Goal: Transaction & Acquisition: Purchase product/service

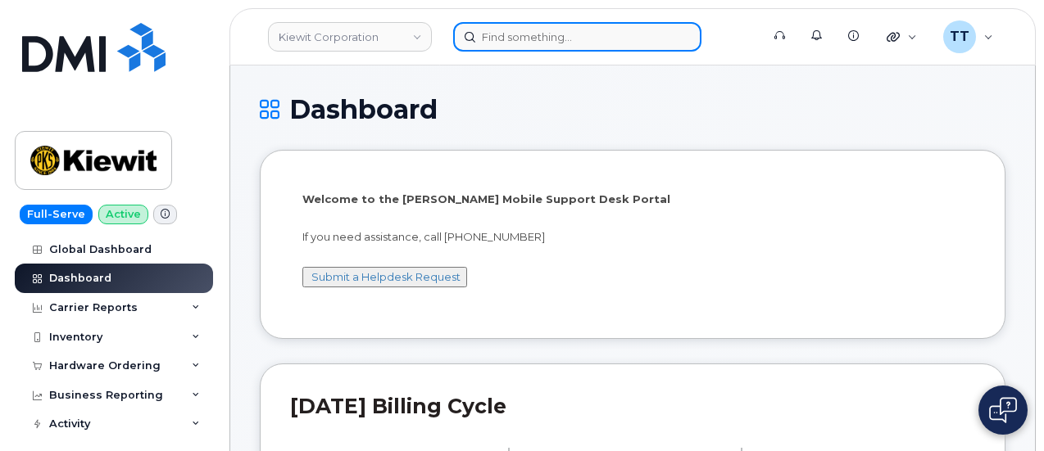
click at [522, 38] on input at bounding box center [577, 36] width 248 height 29
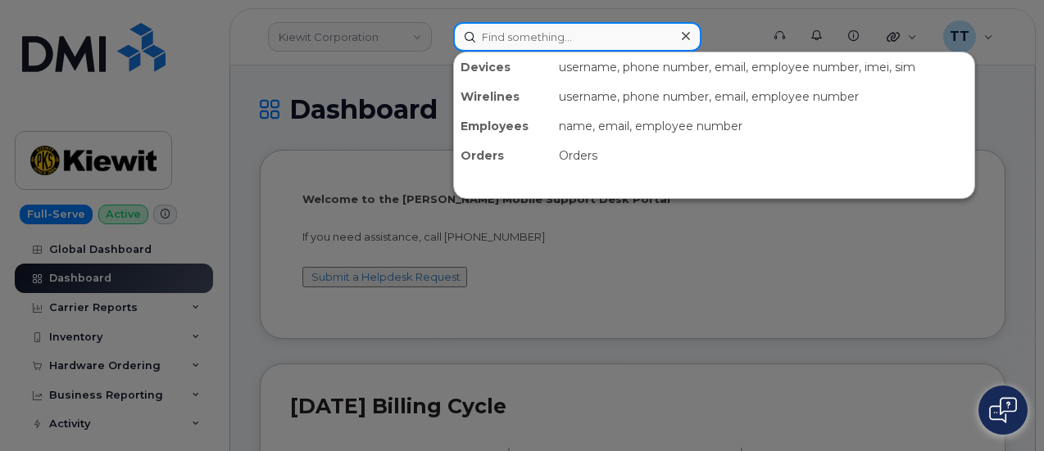
paste input "470-715-6690"
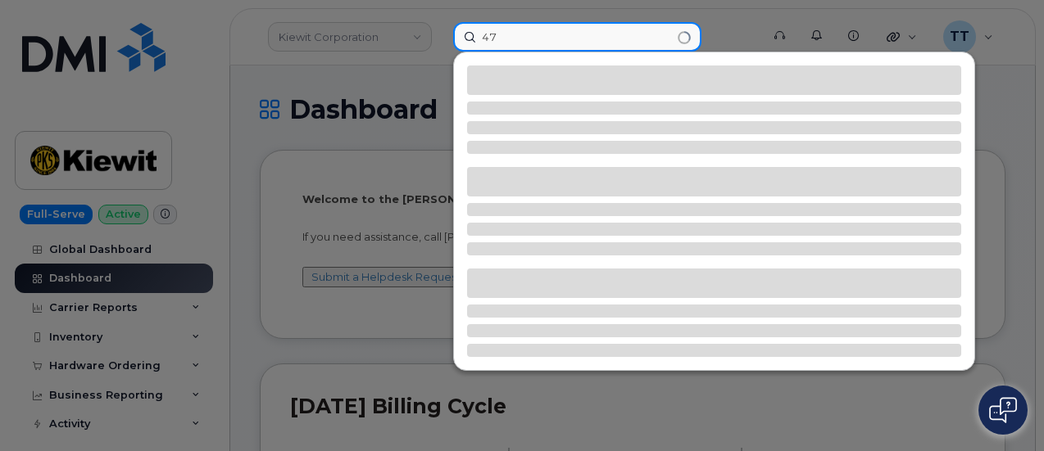
type input "4"
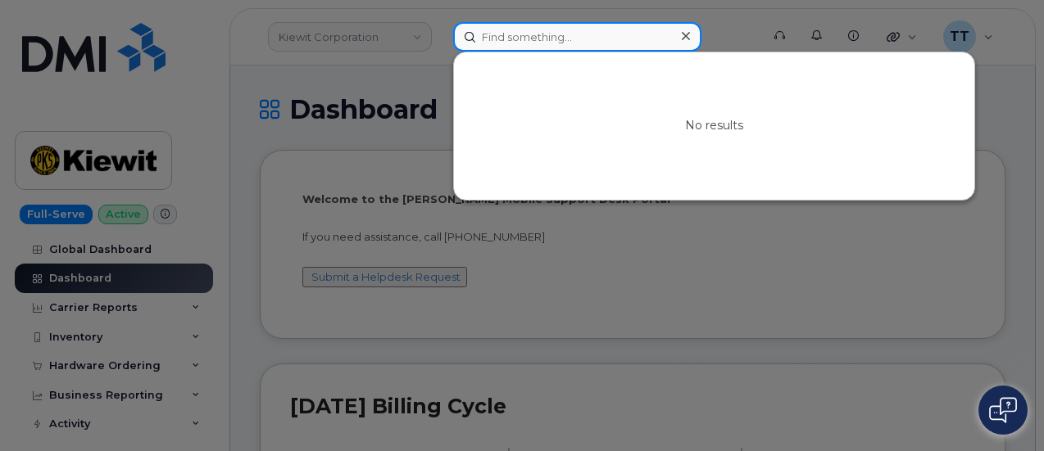
click at [511, 41] on input at bounding box center [577, 36] width 248 height 29
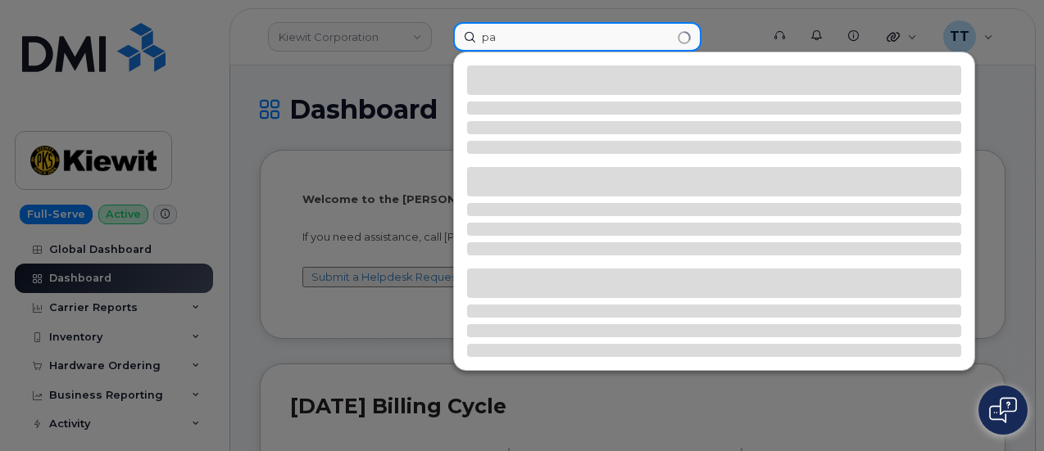
type input "p"
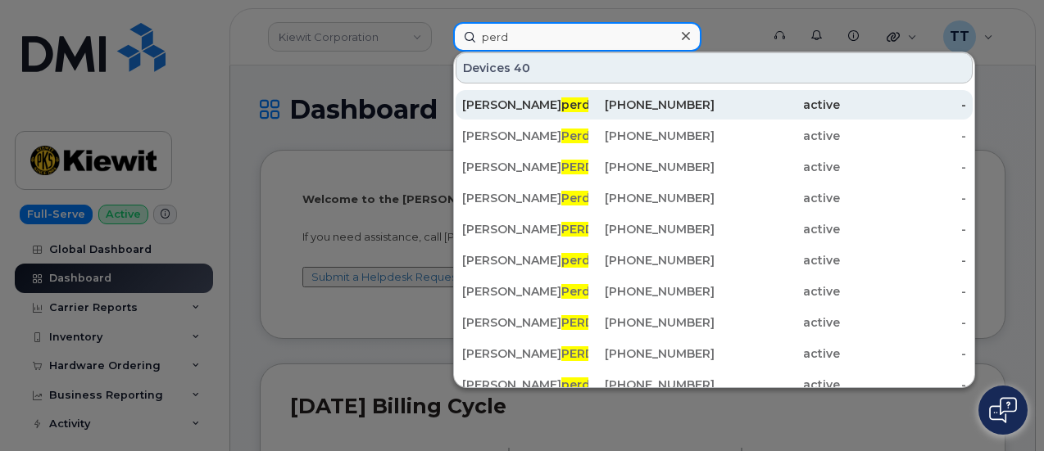
scroll to position [410, 0]
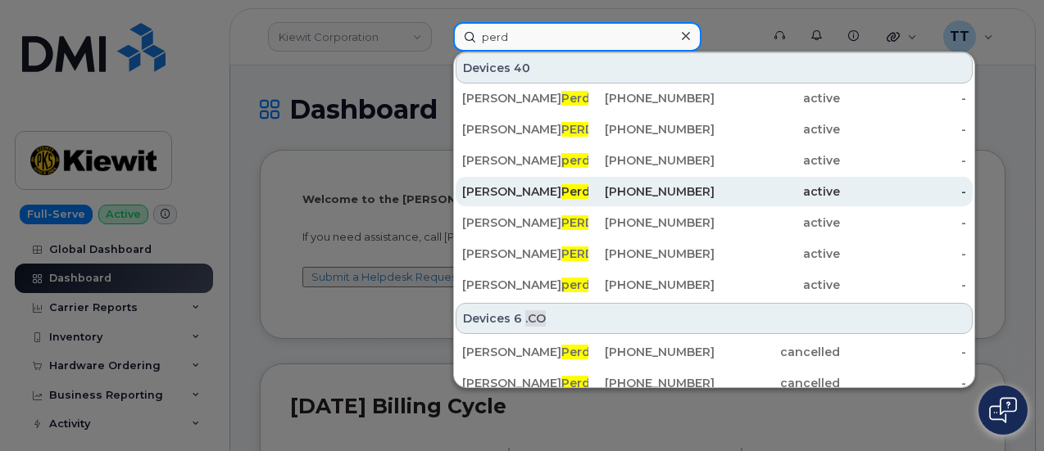
type input "perd"
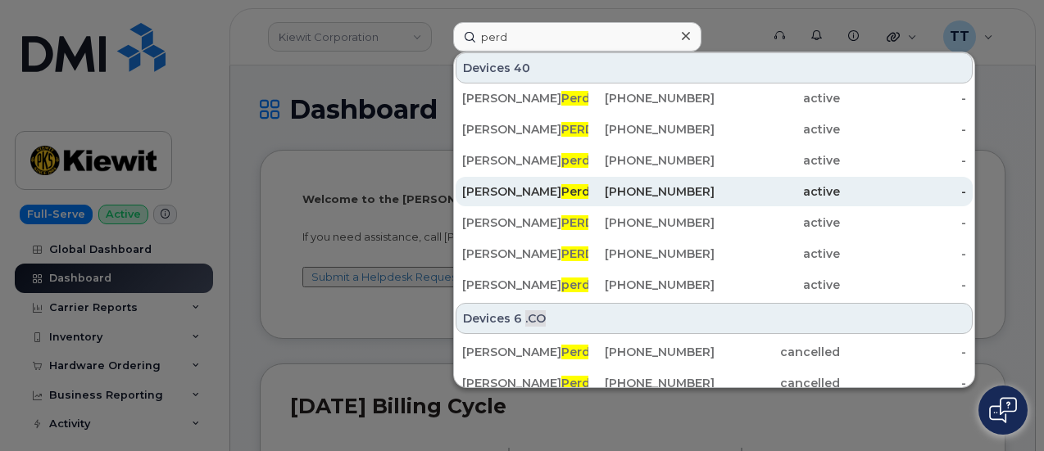
click at [565, 189] on div "Patricia Perd ue" at bounding box center [525, 191] width 126 height 16
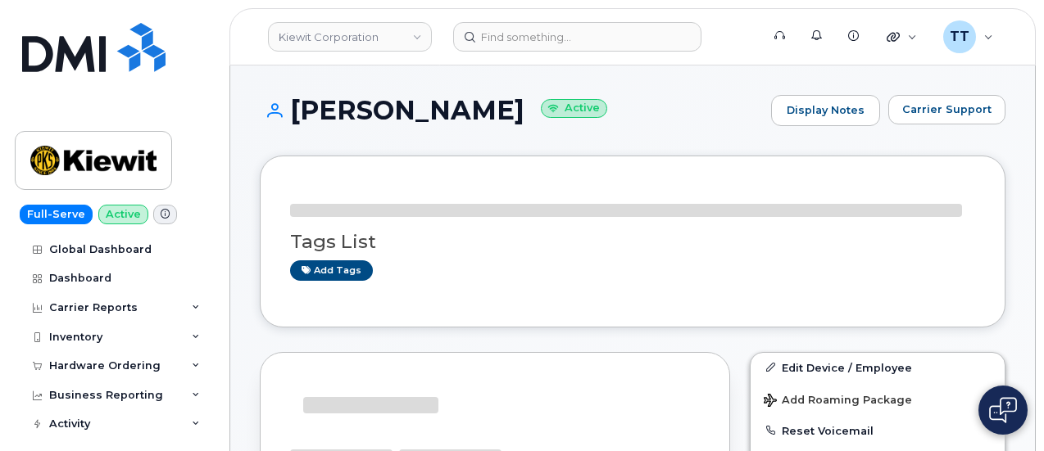
click at [404, 106] on h1 "Patricia Perdue Active" at bounding box center [511, 110] width 503 height 29
click at [403, 106] on h1 "Patricia Perdue Active" at bounding box center [511, 110] width 503 height 29
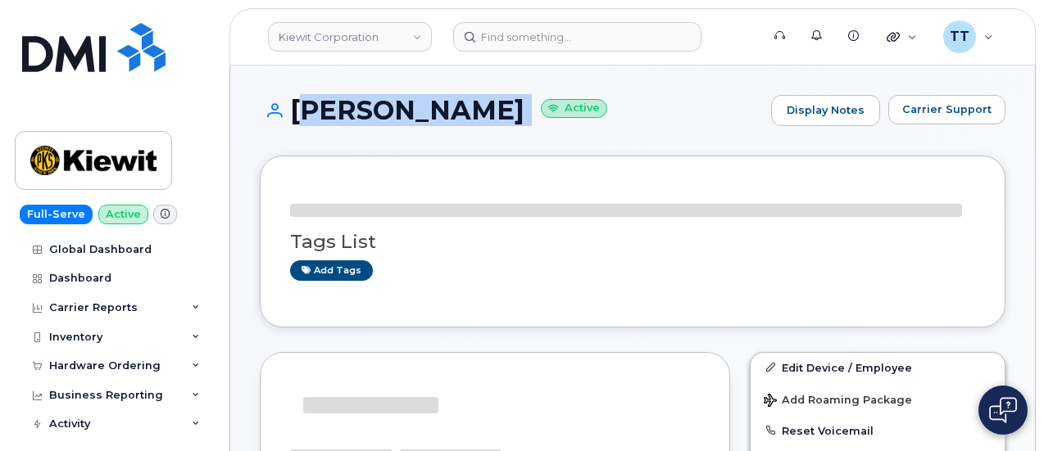
click at [403, 106] on h1 "Patricia Perdue Active" at bounding box center [511, 110] width 503 height 29
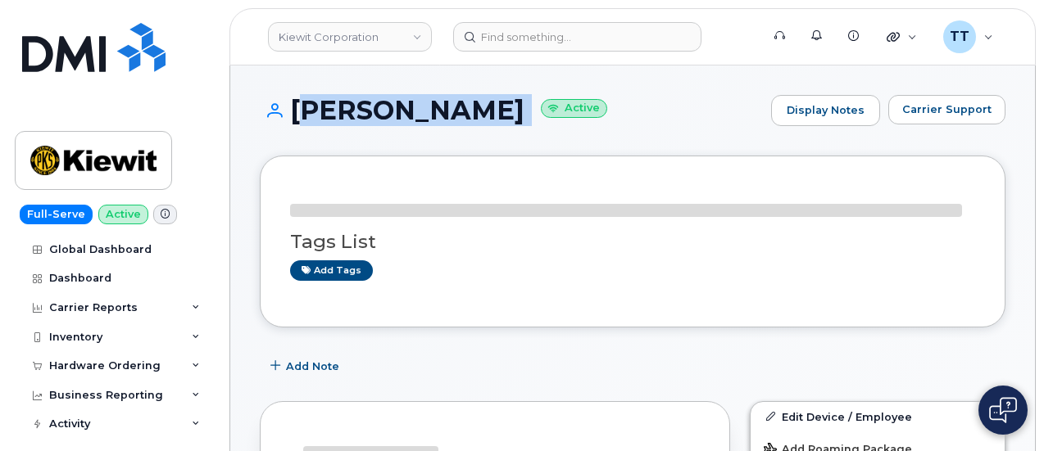
copy h1 "Patricia Perdue"
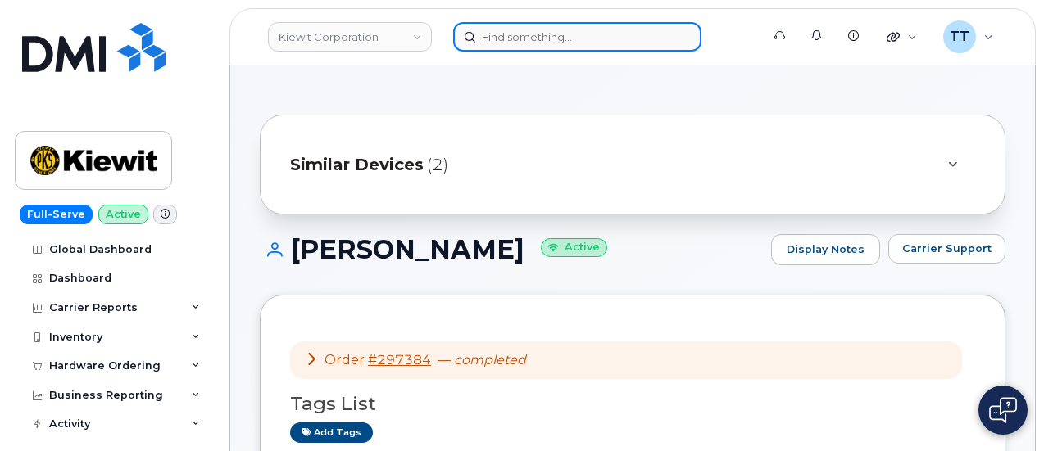
click at [530, 43] on input at bounding box center [577, 36] width 248 height 29
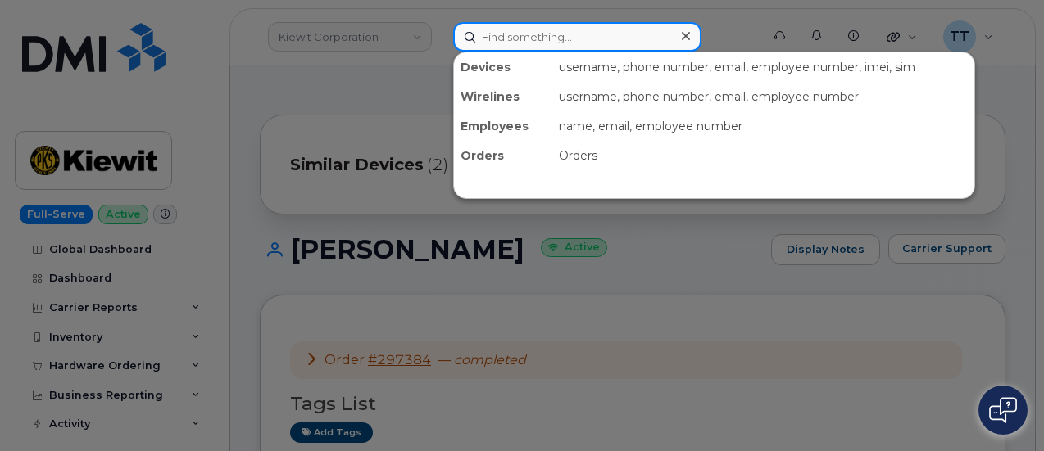
paste input "409-790-1788"
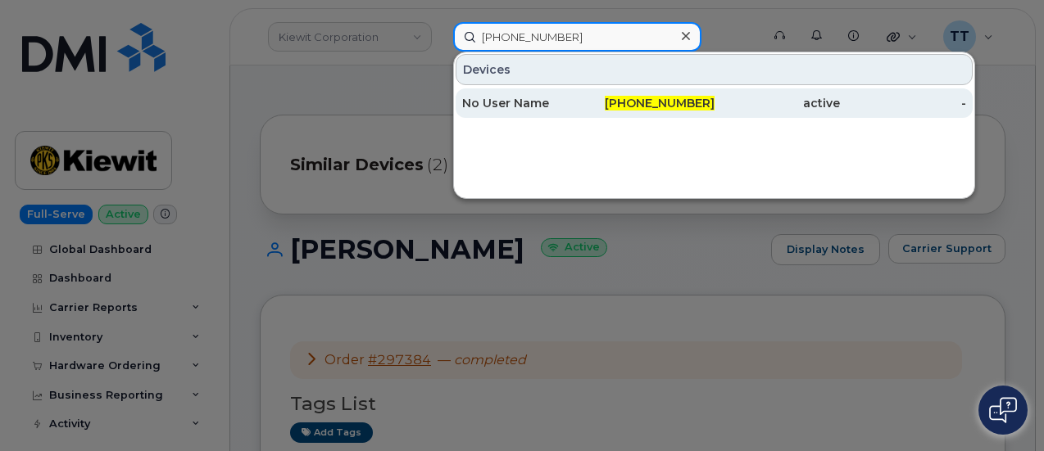
type input "409-790-1788"
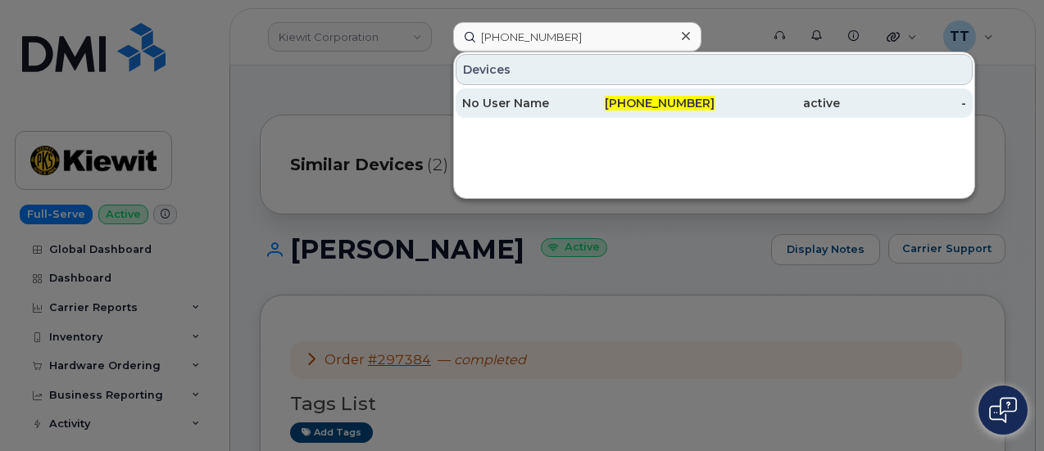
click at [613, 104] on div "409-790-1788" at bounding box center [651, 103] width 126 height 16
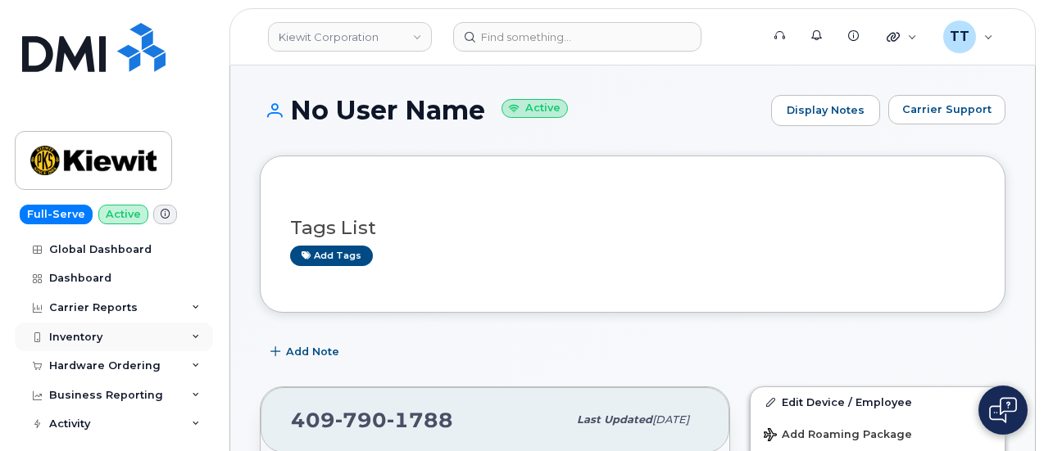
click at [106, 333] on div "Inventory" at bounding box center [114, 337] width 198 height 29
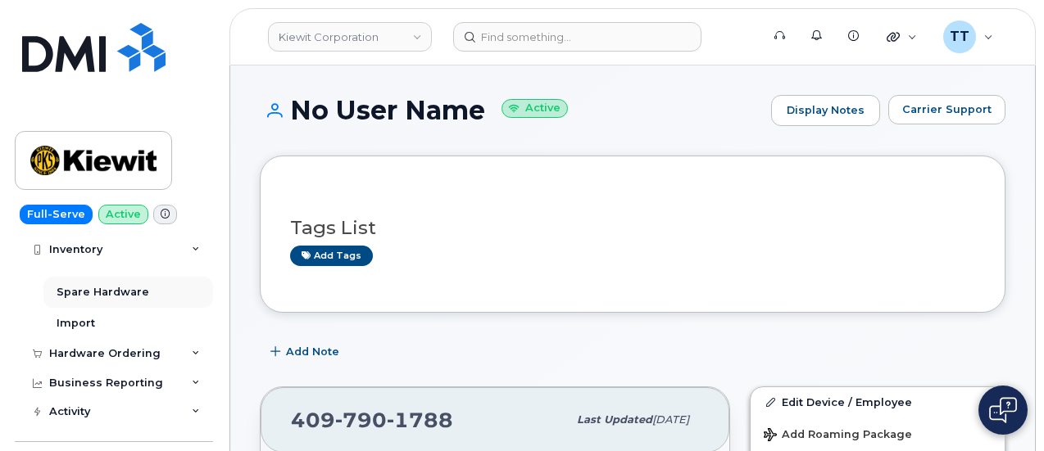
scroll to position [164, 0]
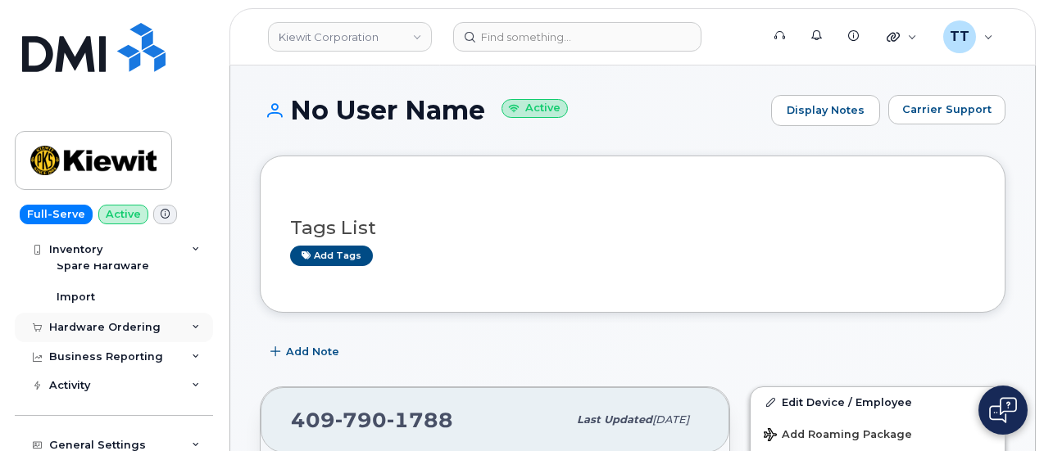
click at [120, 332] on div "Hardware Ordering" at bounding box center [104, 327] width 111 height 13
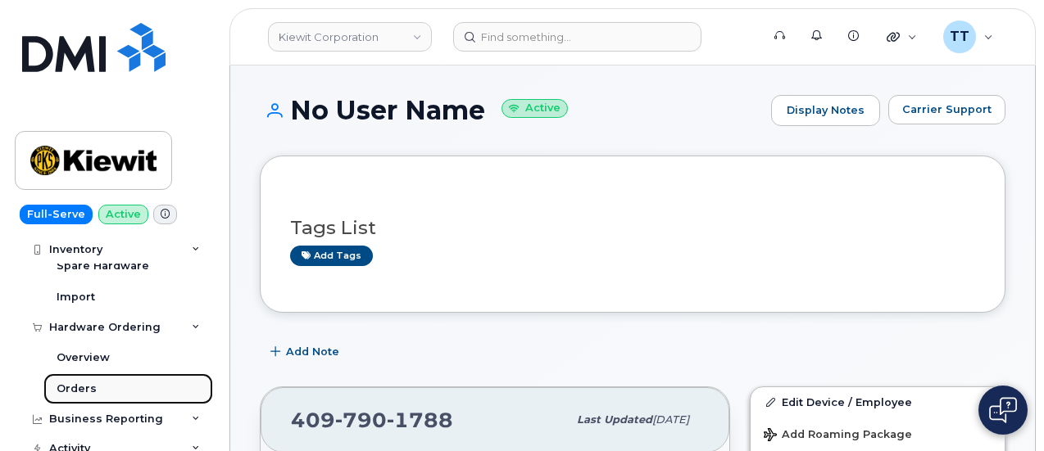
click at [104, 381] on link "Orders" at bounding box center [128, 389] width 170 height 31
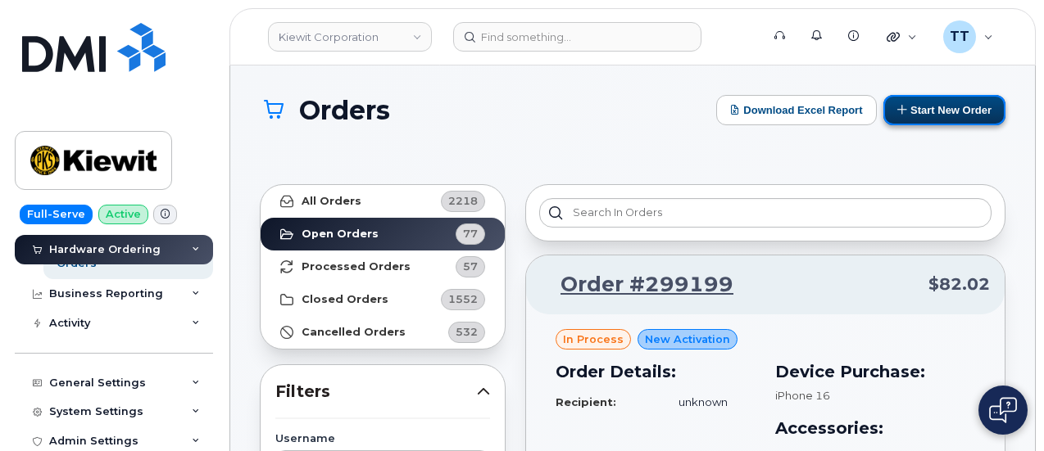
click at [944, 106] on button "Start New Order" at bounding box center [944, 110] width 122 height 30
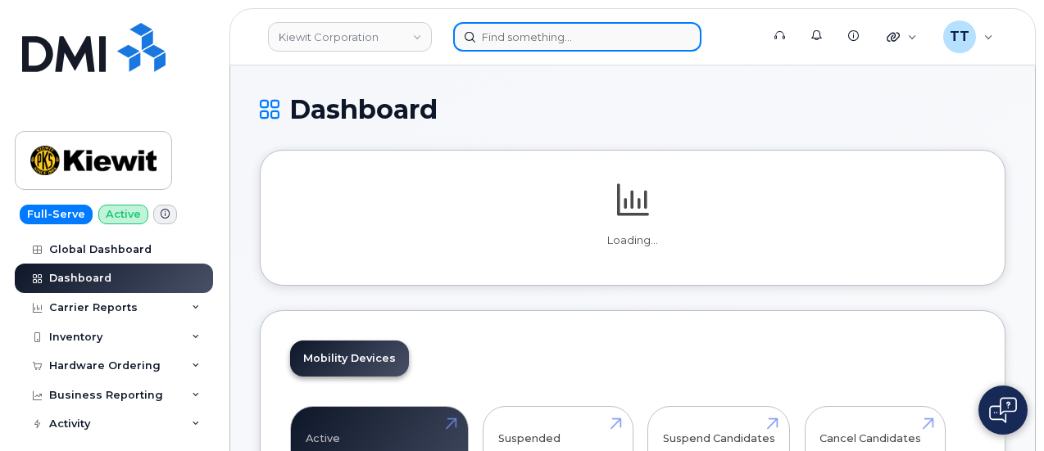
click at [546, 45] on input at bounding box center [577, 36] width 248 height 29
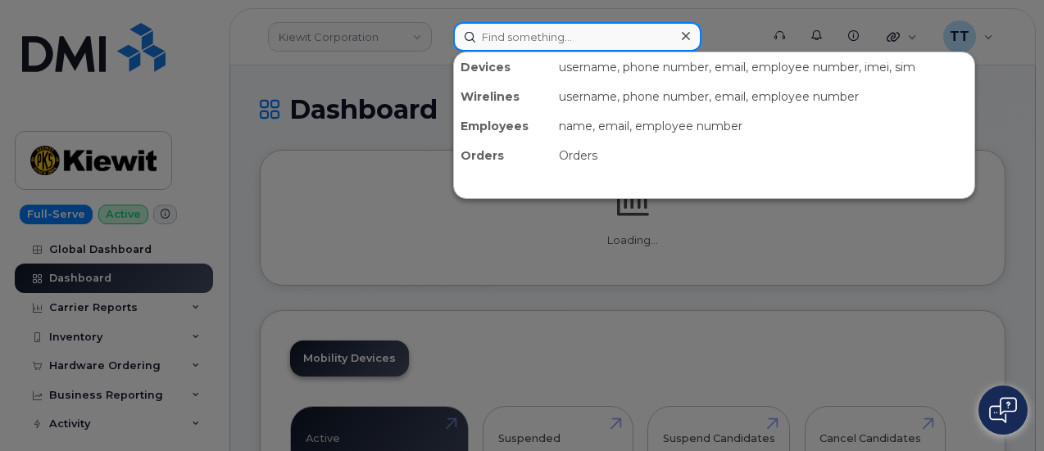
paste input "355549913397680"
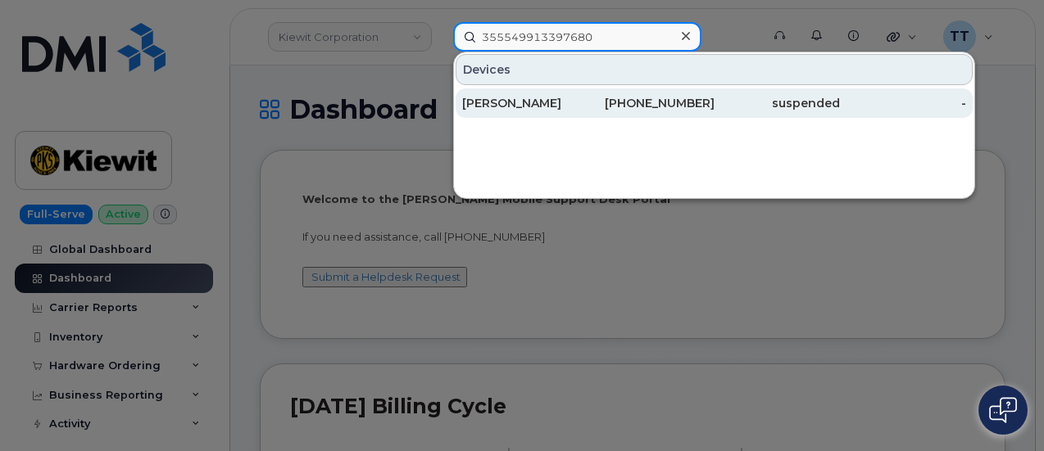
type input "355549913397680"
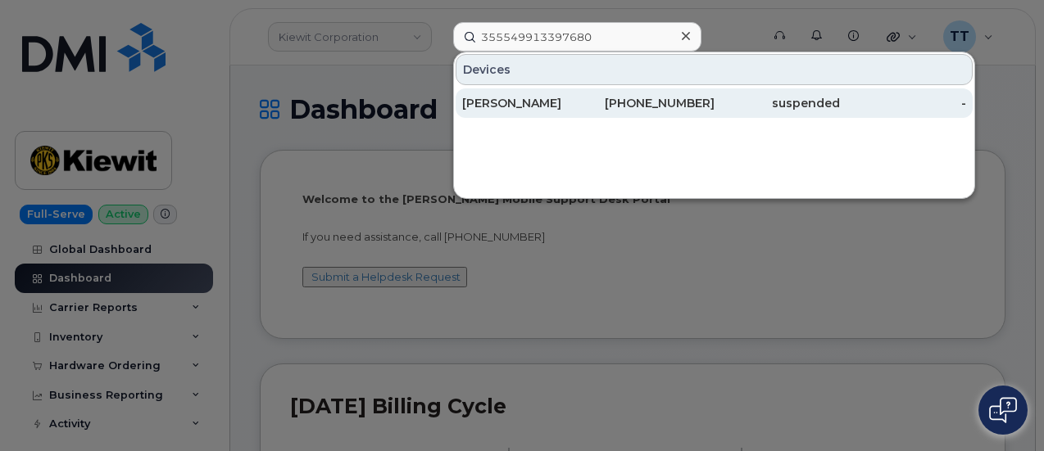
click at [596, 99] on div "409-670-3824" at bounding box center [651, 103] width 126 height 16
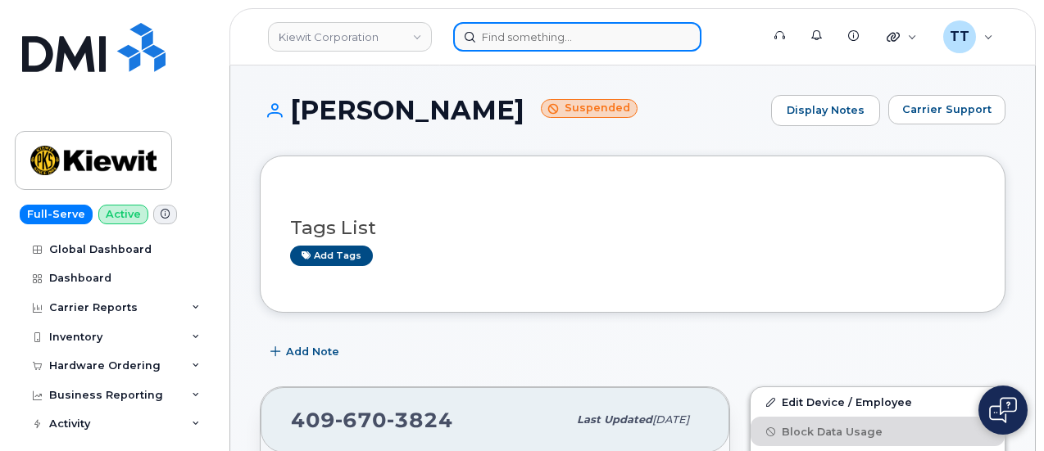
click at [573, 37] on input at bounding box center [577, 36] width 248 height 29
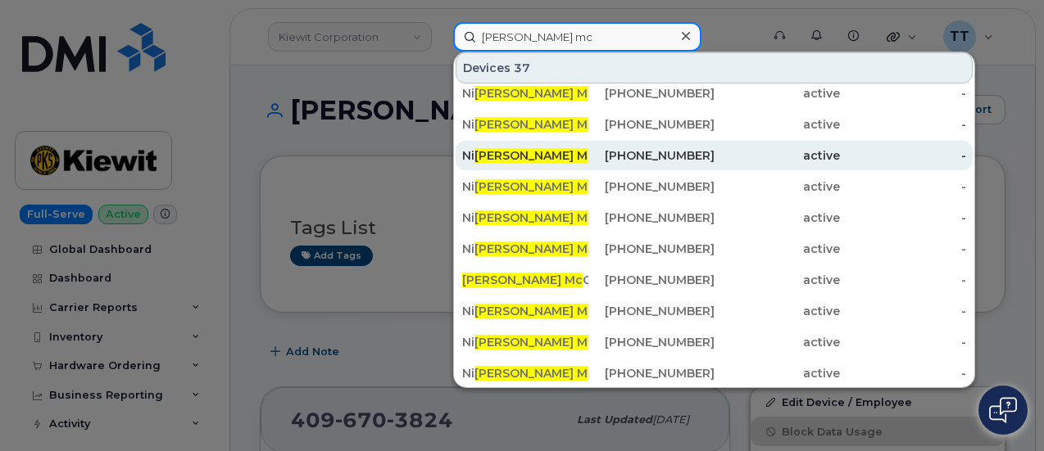
scroll to position [164, 0]
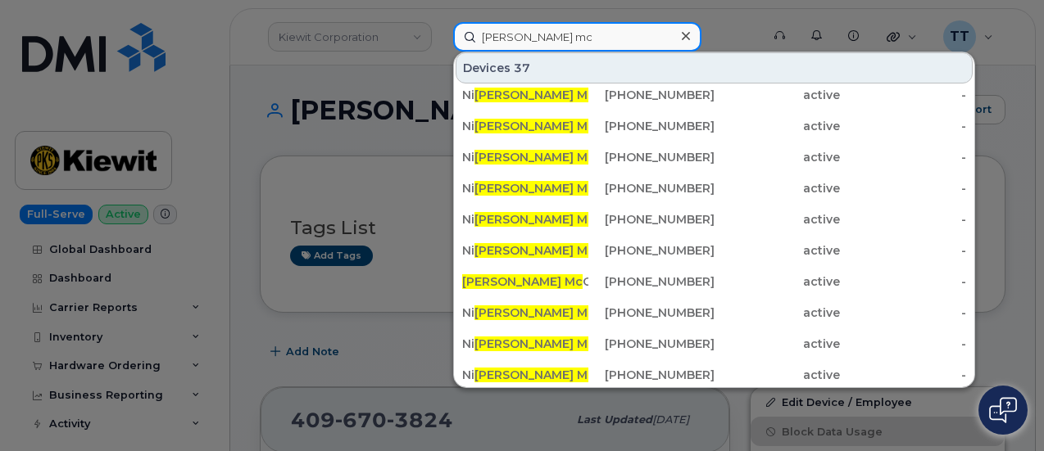
click at [482, 40] on input "cole mc" at bounding box center [577, 36] width 248 height 29
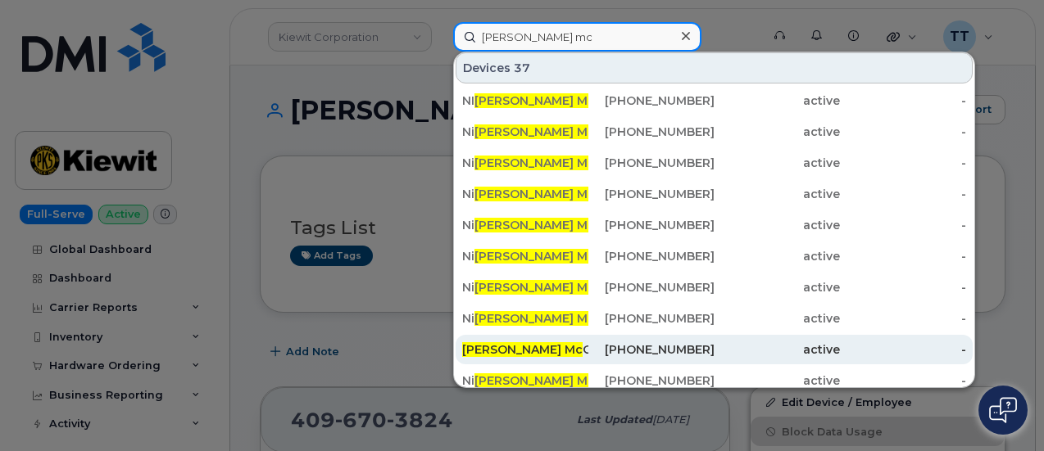
scroll to position [246, 0]
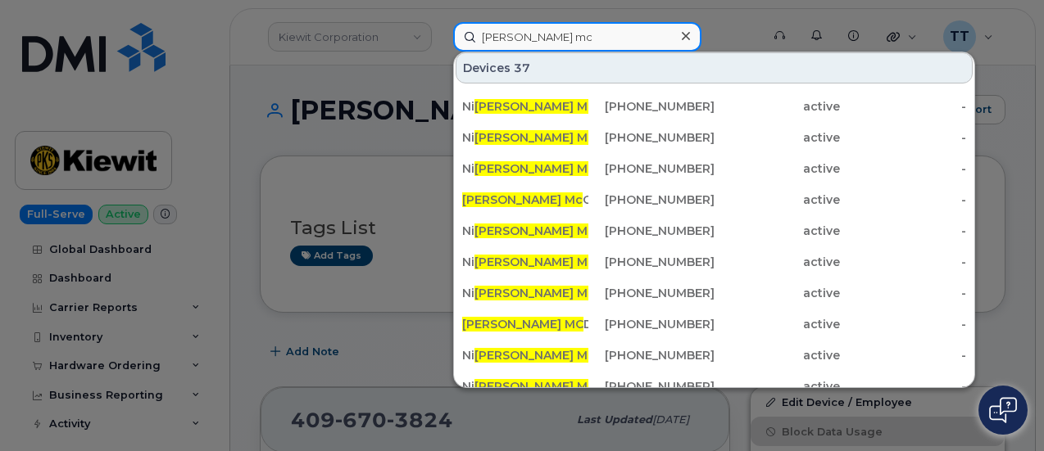
click at [554, 34] on input "cole mc" at bounding box center [577, 36] width 248 height 29
click at [496, 38] on input "cole mc" at bounding box center [577, 36] width 248 height 29
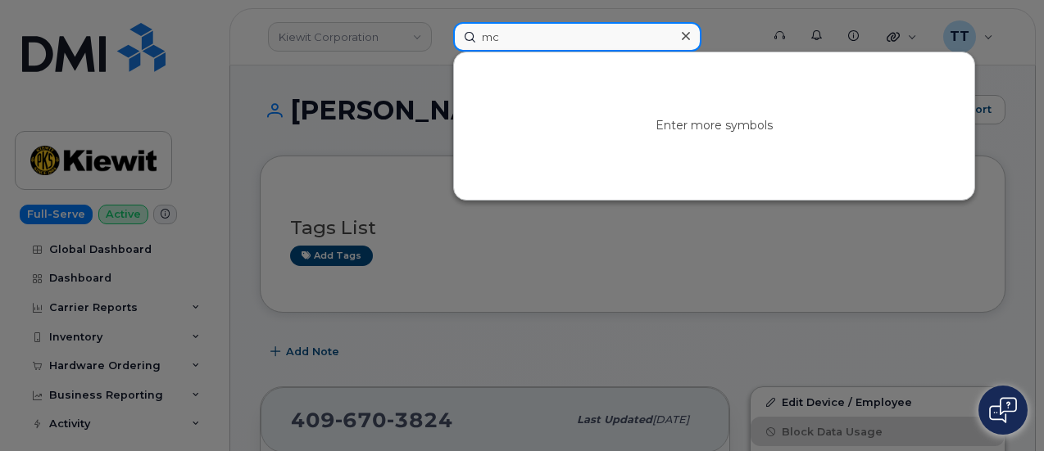
scroll to position [0, 0]
click at [478, 39] on input "mc" at bounding box center [577, 36] width 248 height 29
paste input "kathryn"
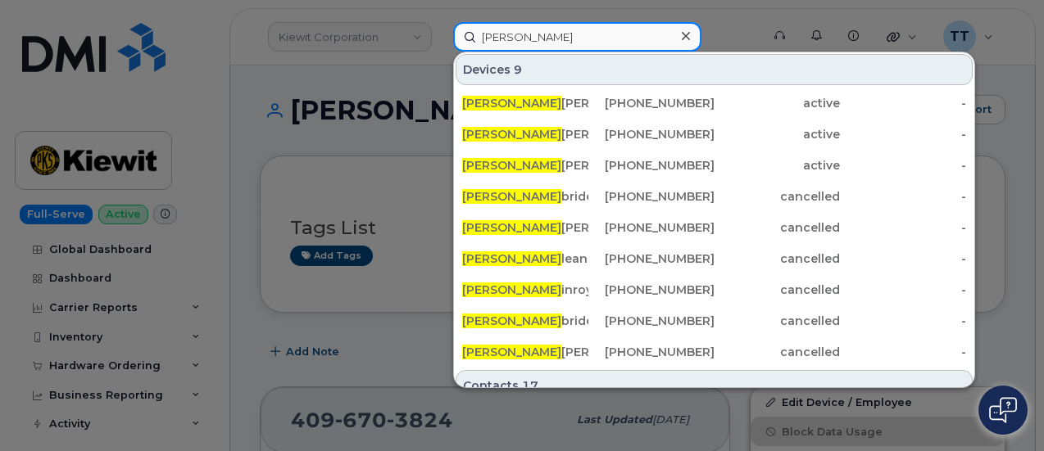
type input "kathryn mc"
click at [528, 45] on input "kathryn mc" at bounding box center [577, 36] width 248 height 29
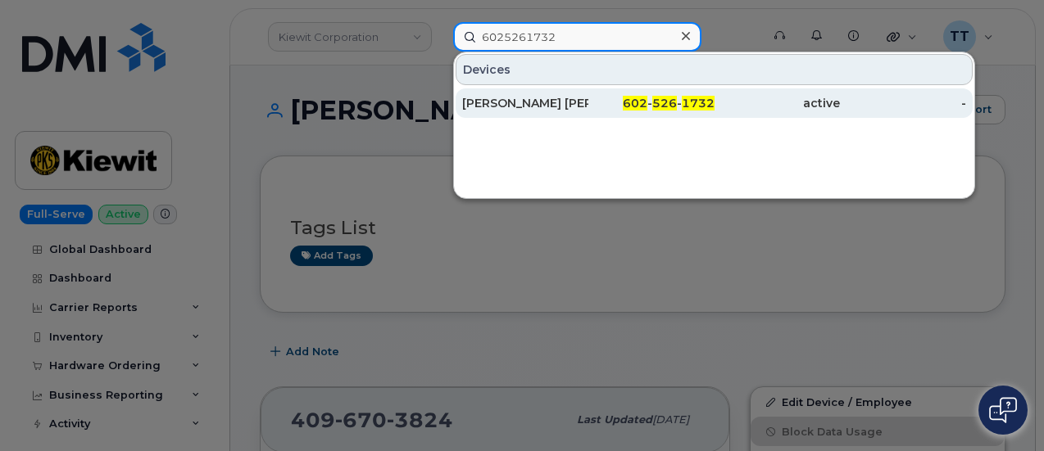
type input "6025261732"
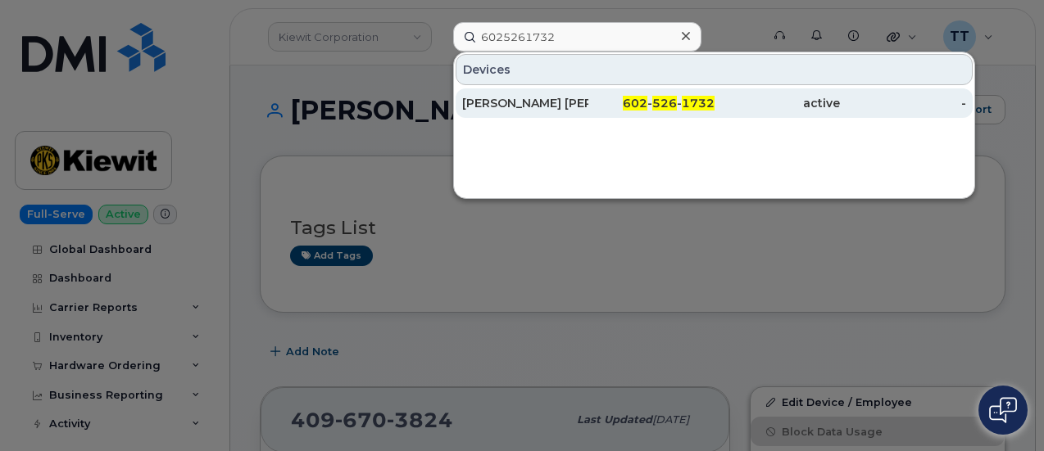
click at [546, 106] on div "KATHERINE COLE DANIELS" at bounding box center [525, 103] width 126 height 16
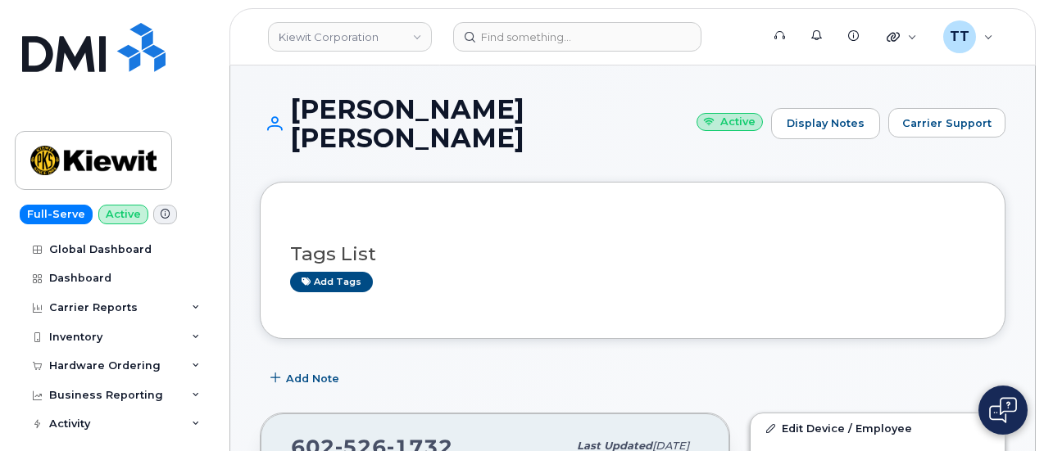
click at [435, 114] on h1 "[PERSON_NAME] [PERSON_NAME] Active" at bounding box center [511, 123] width 503 height 57
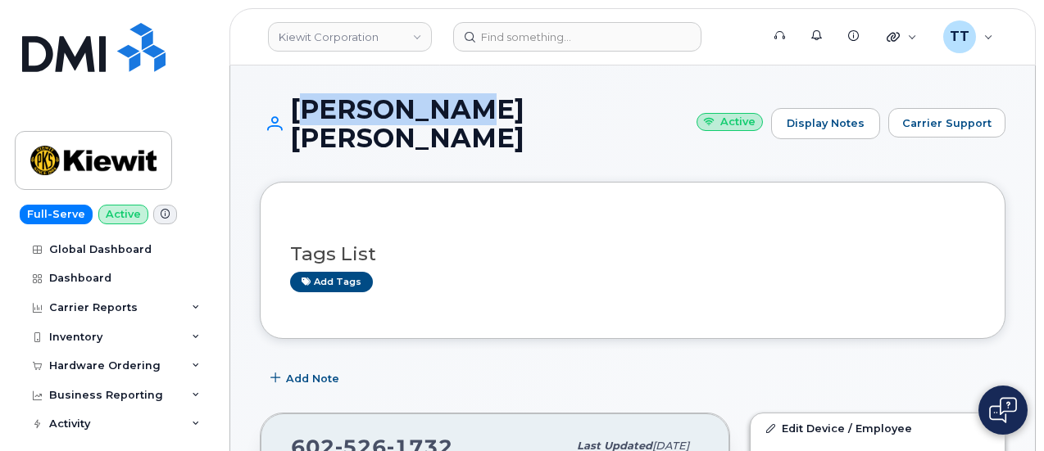
click at [435, 114] on h1 "[PERSON_NAME] [PERSON_NAME] Active" at bounding box center [511, 123] width 503 height 57
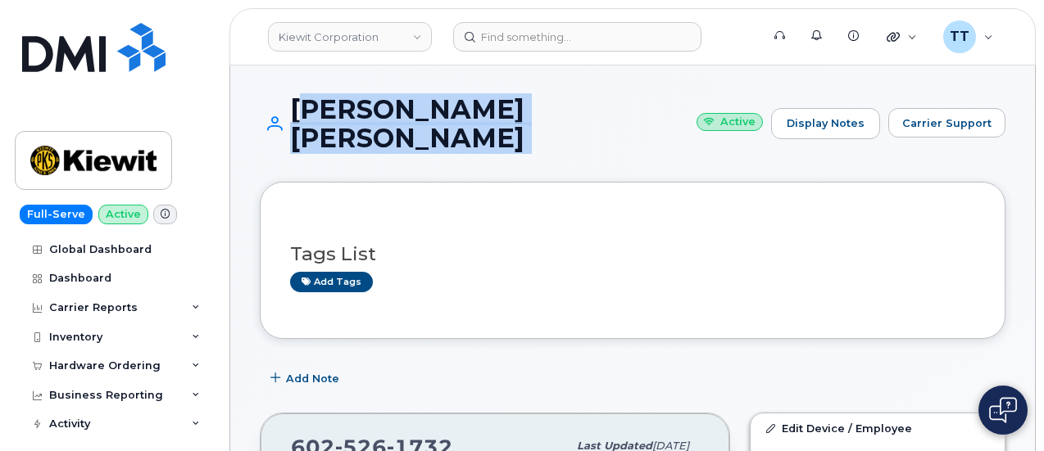
click at [435, 114] on h1 "[PERSON_NAME] [PERSON_NAME] Active" at bounding box center [511, 123] width 503 height 57
copy h1 "[PERSON_NAME] [PERSON_NAME]"
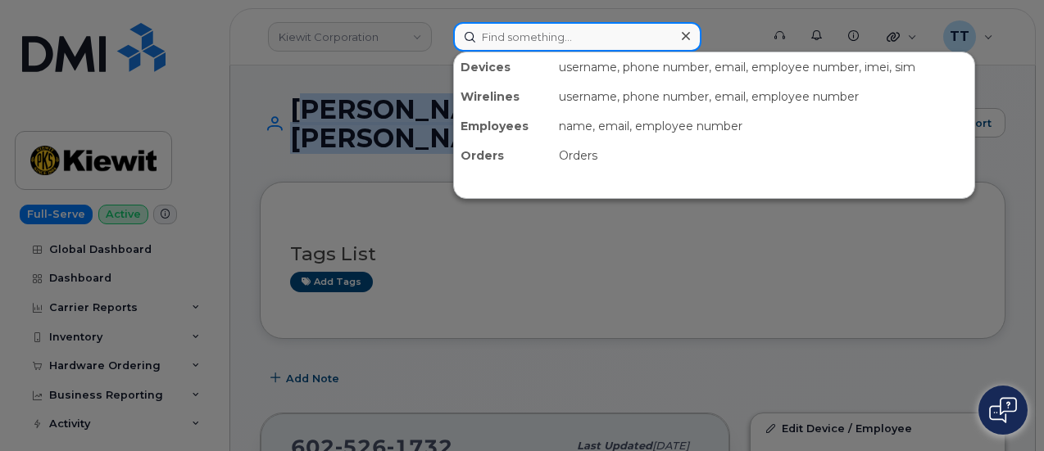
click at [530, 43] on input at bounding box center [577, 36] width 248 height 29
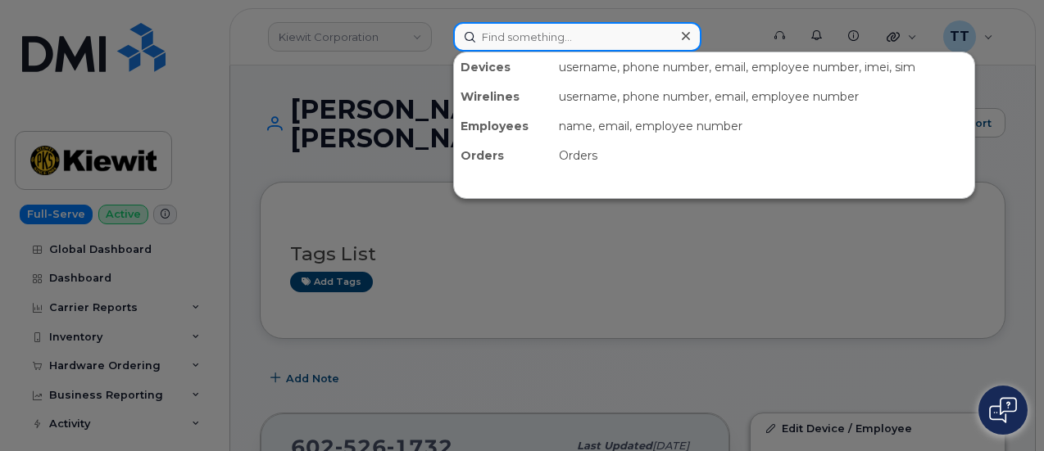
paste input "Hunter Dewitt"
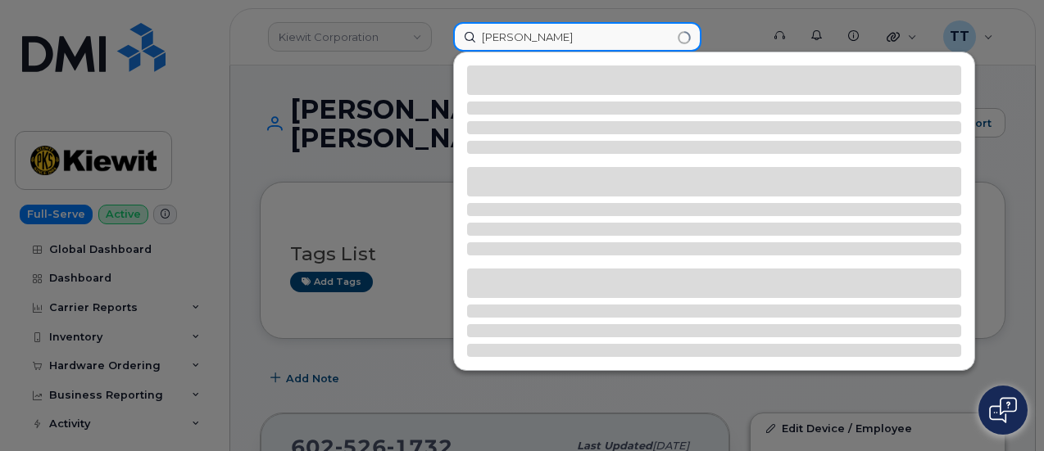
type input "Hunter Dewitt"
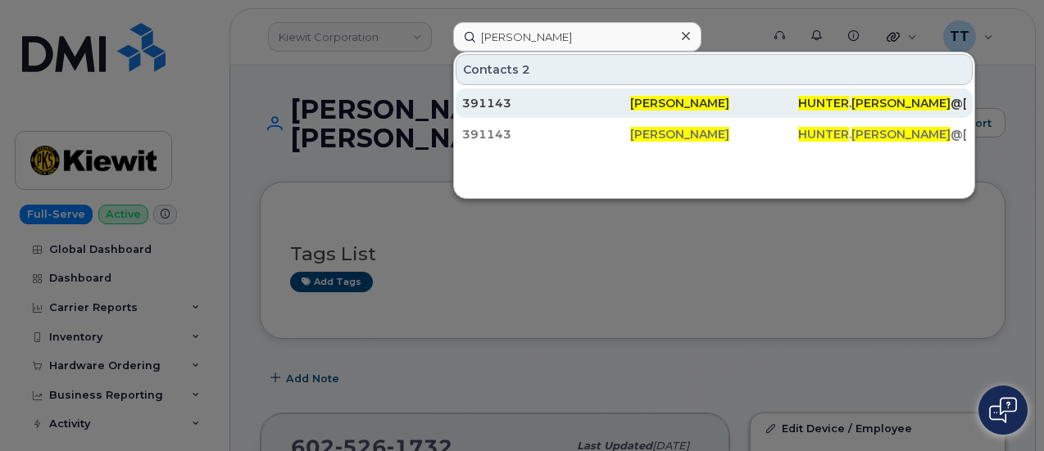
click at [667, 108] on span "Hunter Dewitt" at bounding box center [679, 103] width 99 height 15
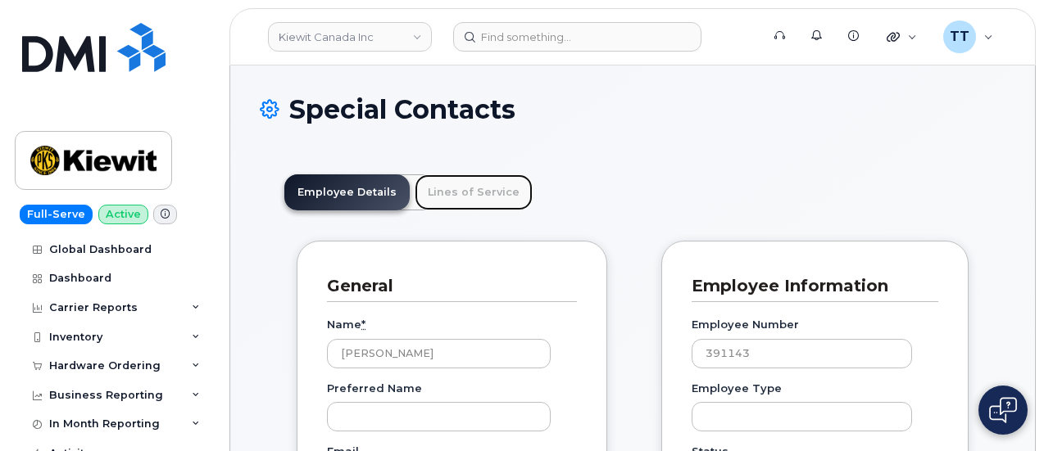
click at [478, 206] on link "Lines of Service" at bounding box center [474, 192] width 118 height 36
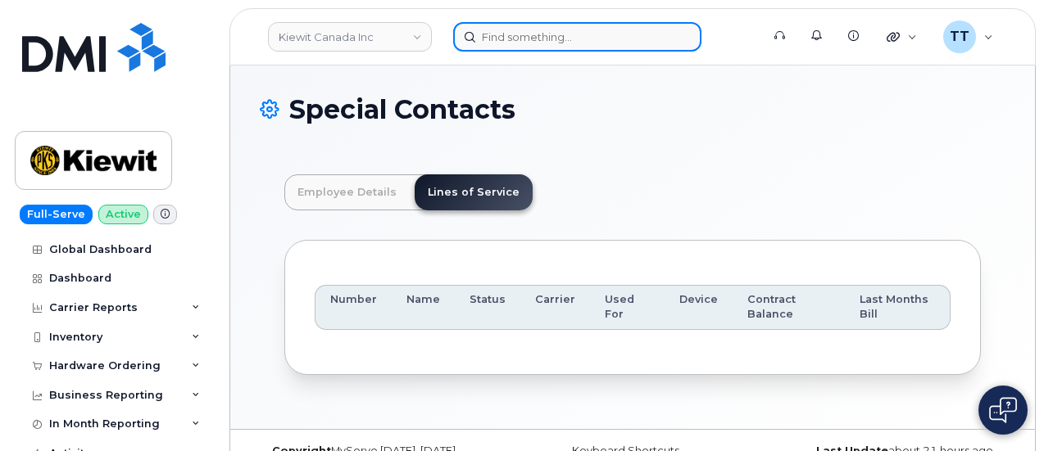
click at [500, 49] on input at bounding box center [577, 36] width 248 height 29
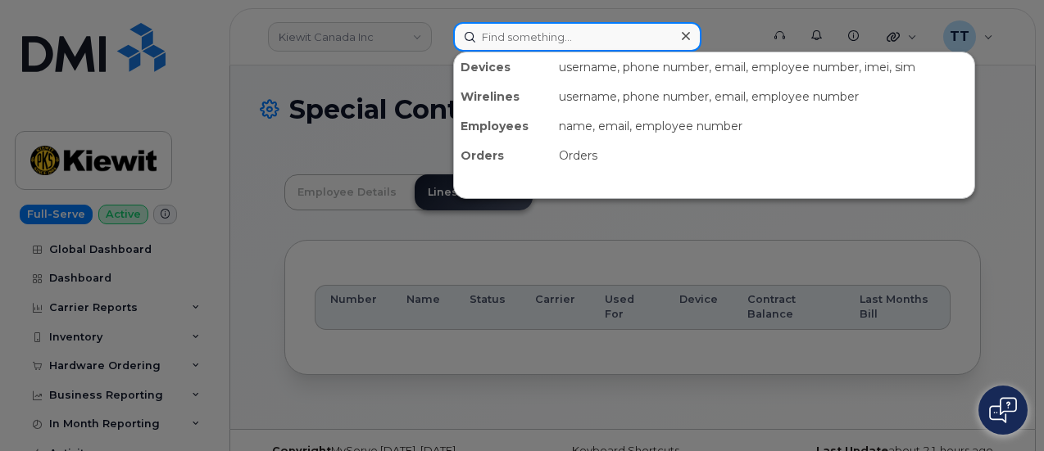
paste input "KATHERINE COLE DANIELS"
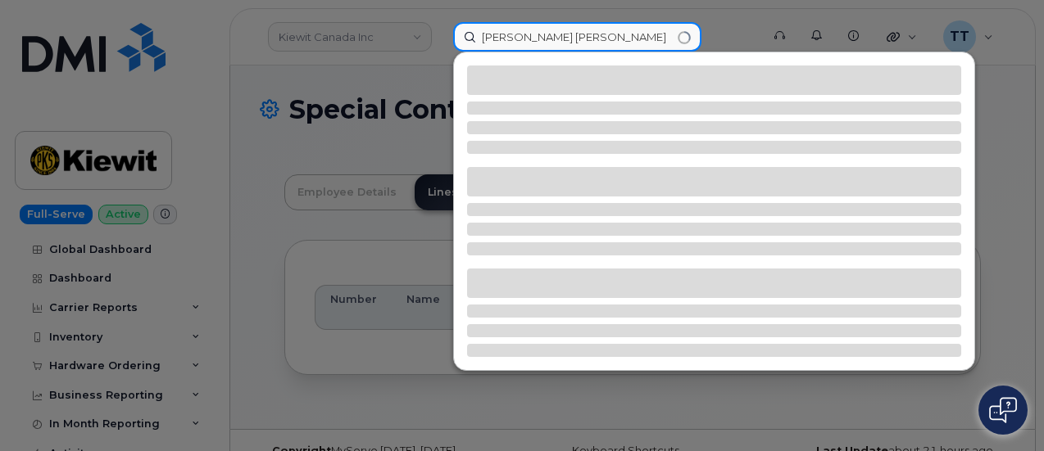
type input "KATHERINE COLE DANIELS"
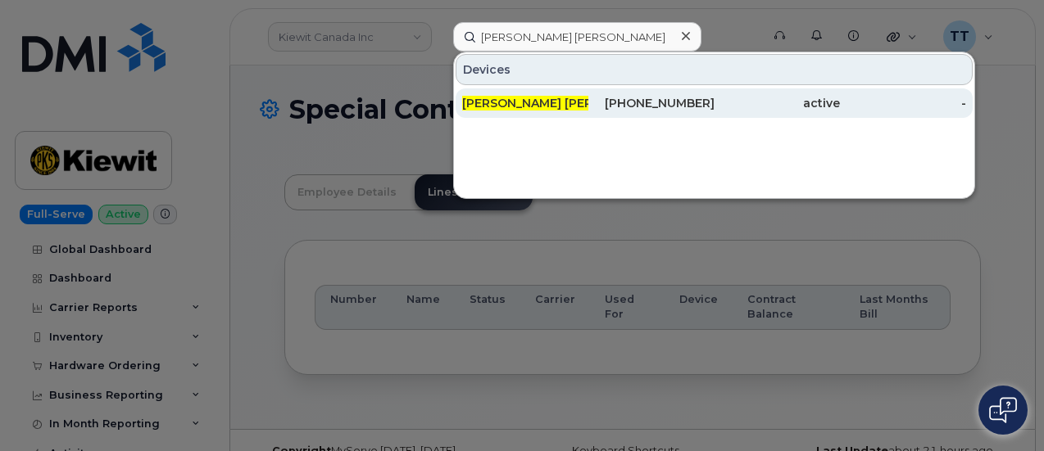
click at [664, 106] on div "602-526-1732" at bounding box center [651, 103] width 126 height 16
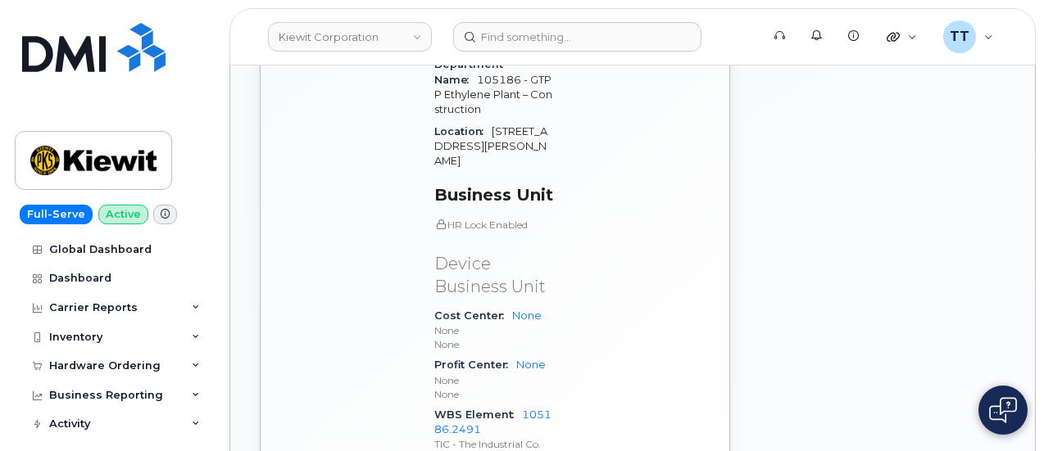
scroll to position [985, 0]
drag, startPoint x: 431, startPoint y: 291, endPoint x: 493, endPoint y: 310, distance: 65.3
copy div "WBS Element 105186.2491"
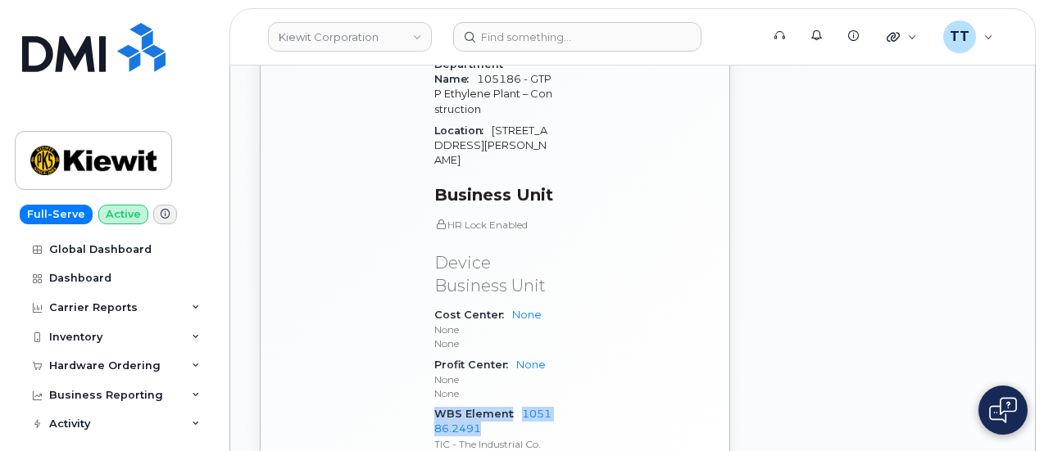
drag, startPoint x: 433, startPoint y: 293, endPoint x: 489, endPoint y: 306, distance: 57.8
copy div "WBS Element 105186.2491"
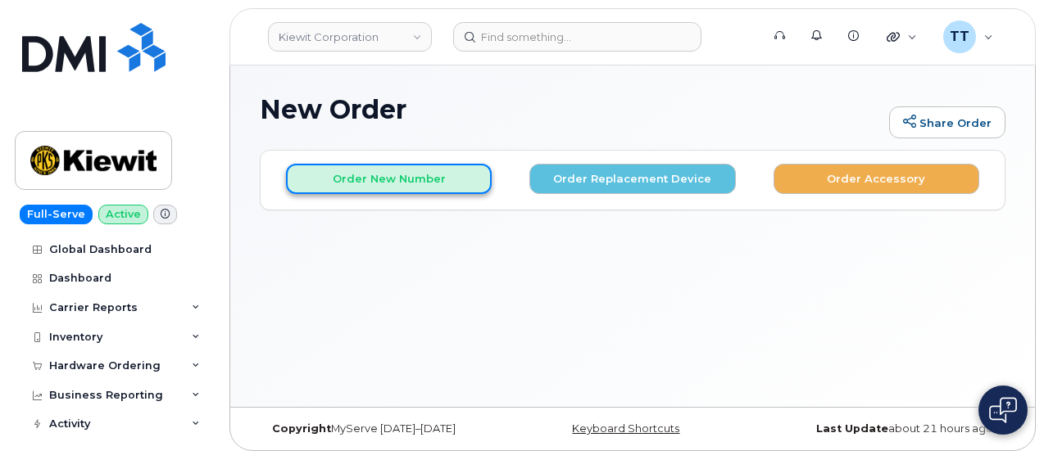
click at [415, 181] on button "Order New Number" at bounding box center [389, 179] width 206 height 30
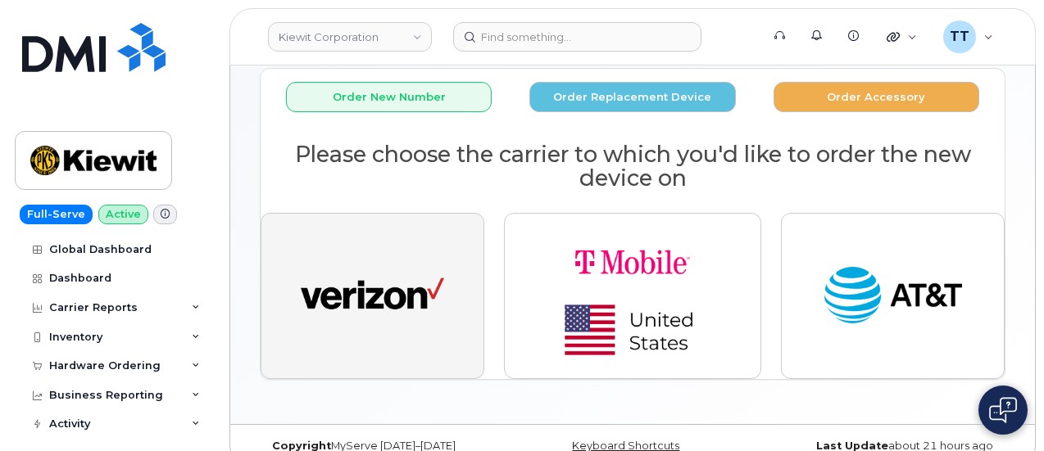
click at [384, 293] on img "button" at bounding box center [372, 297] width 143 height 74
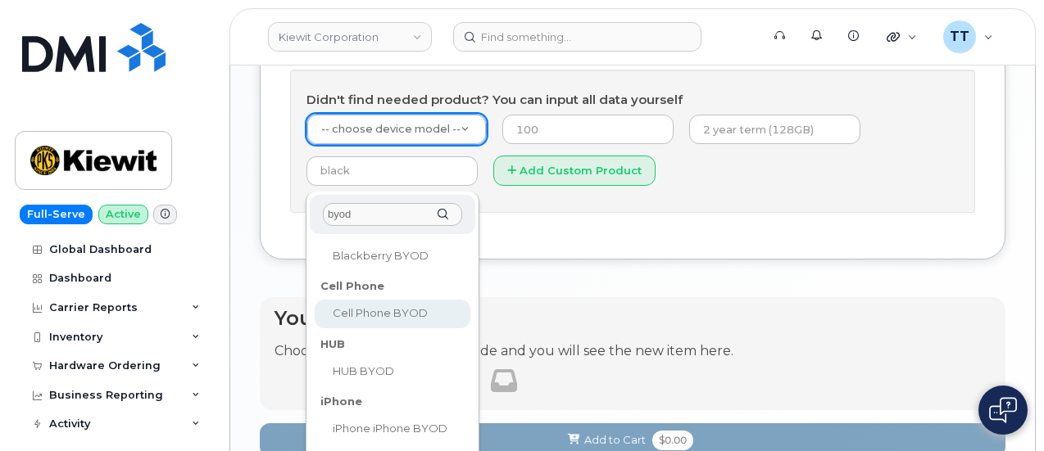
scroll to position [164, 0]
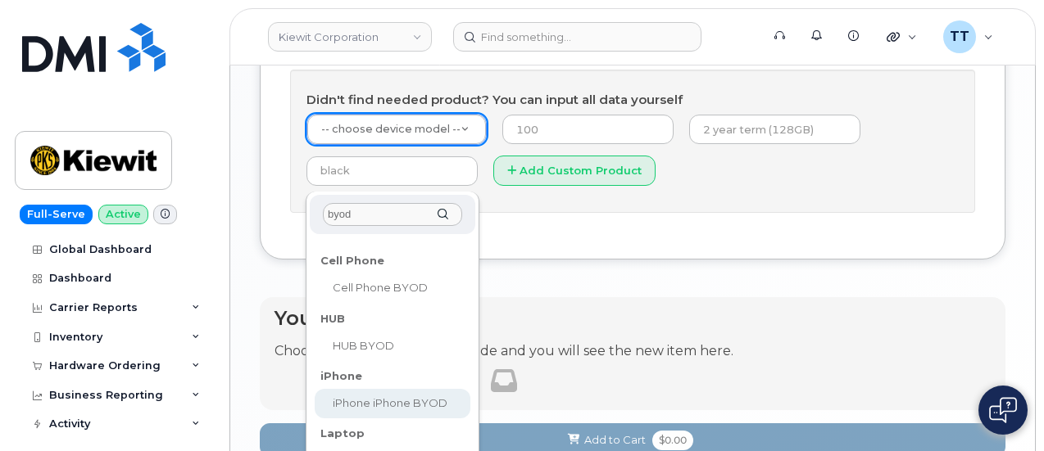
type input "byod"
select select "2421"
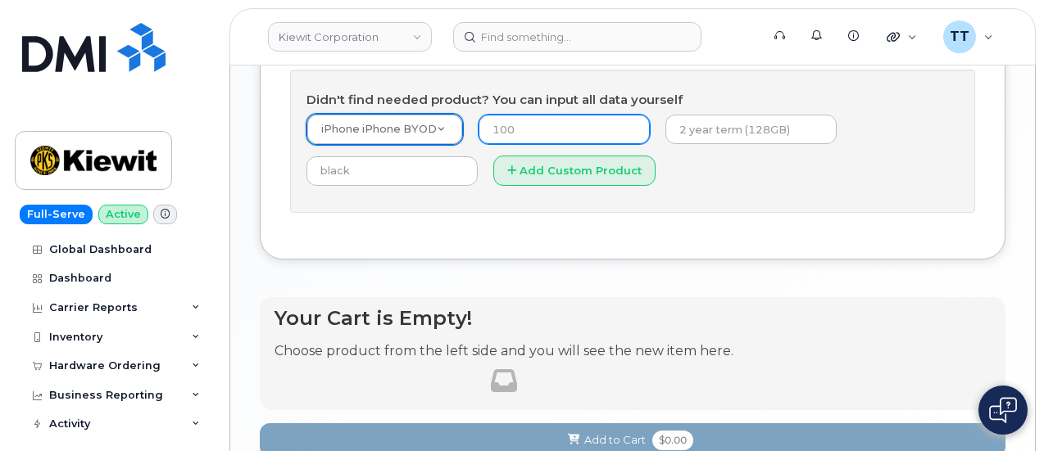
click at [556, 144] on input "number" at bounding box center [563, 129] width 171 height 29
type input "1"
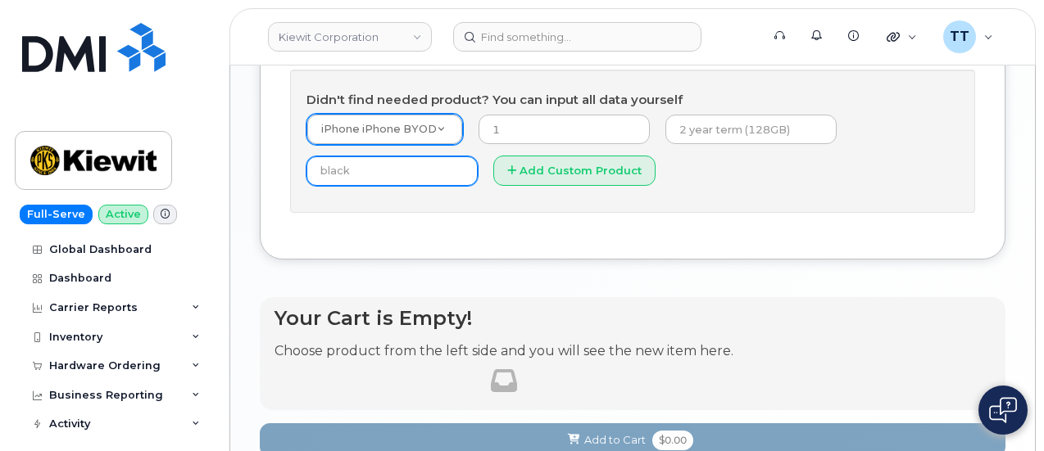
click at [478, 186] on input "text" at bounding box center [391, 170] width 171 height 29
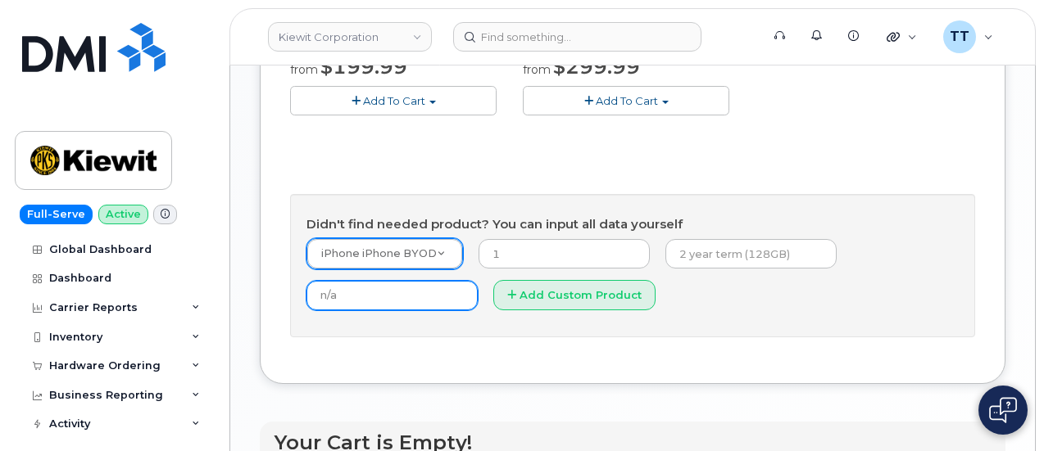
scroll to position [879, 0]
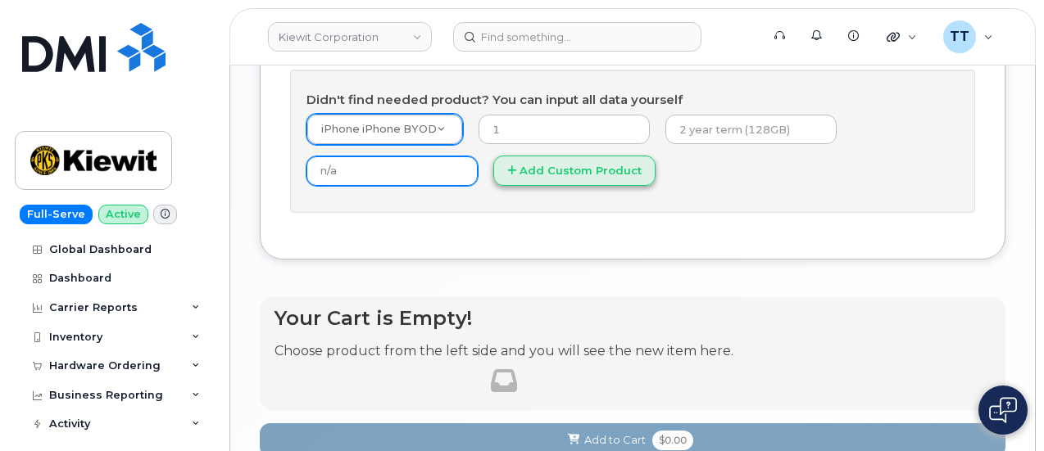
type input "n/a"
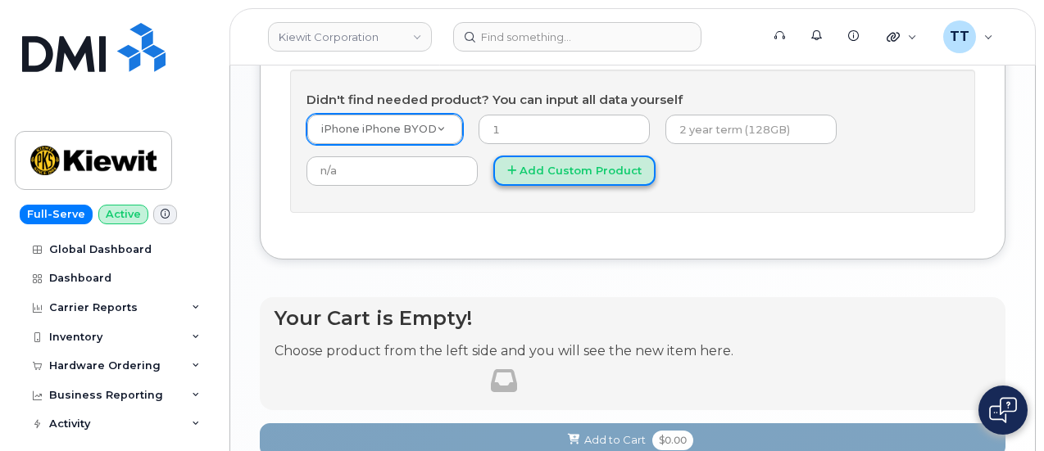
click at [493, 186] on button "Add Custom Product" at bounding box center [574, 171] width 162 height 30
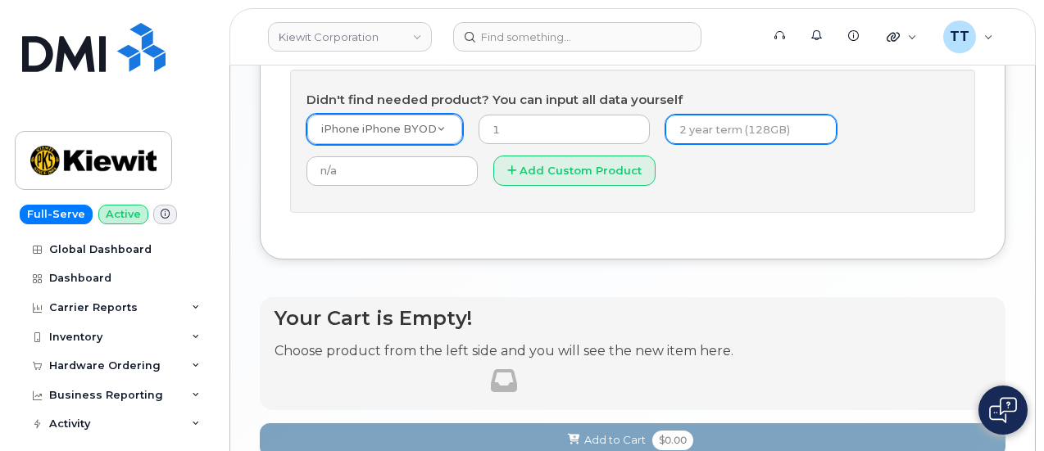
click at [665, 144] on input "text" at bounding box center [750, 129] width 171 height 29
type input "2"
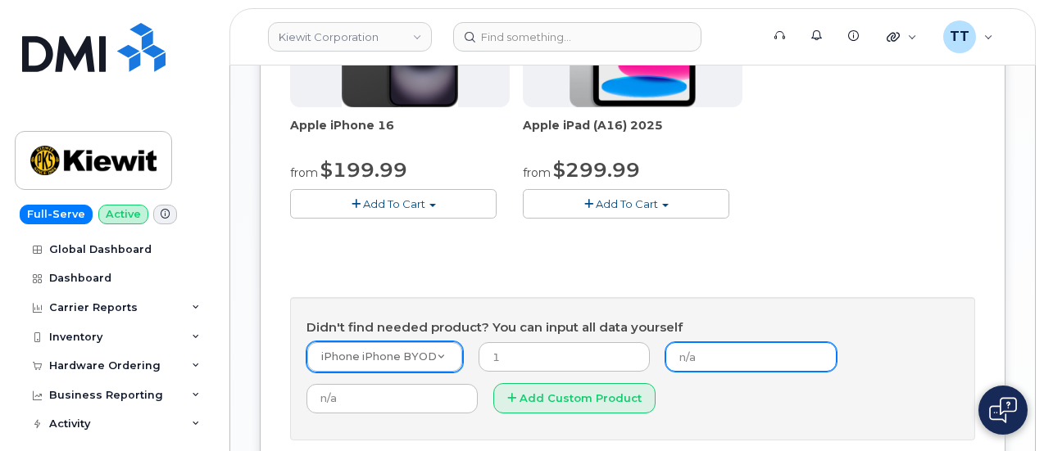
scroll to position [715, 0]
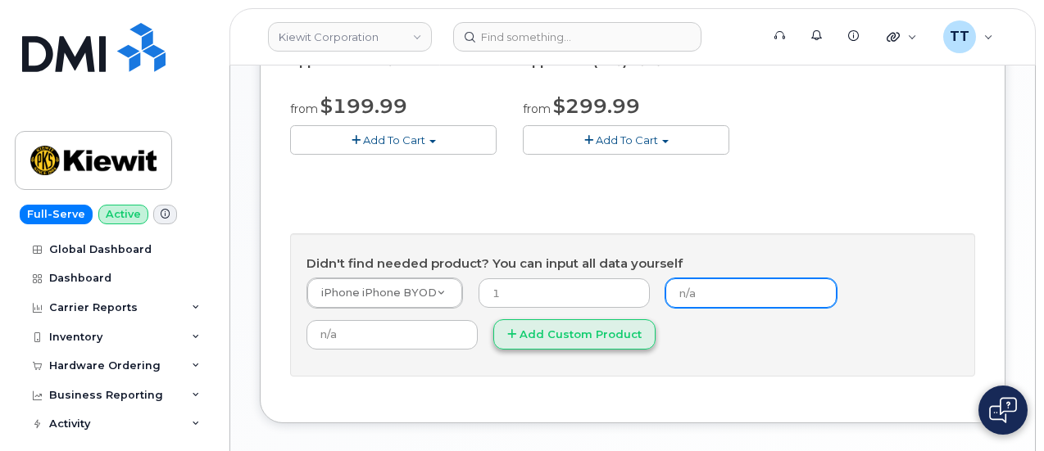
type input "n/a"
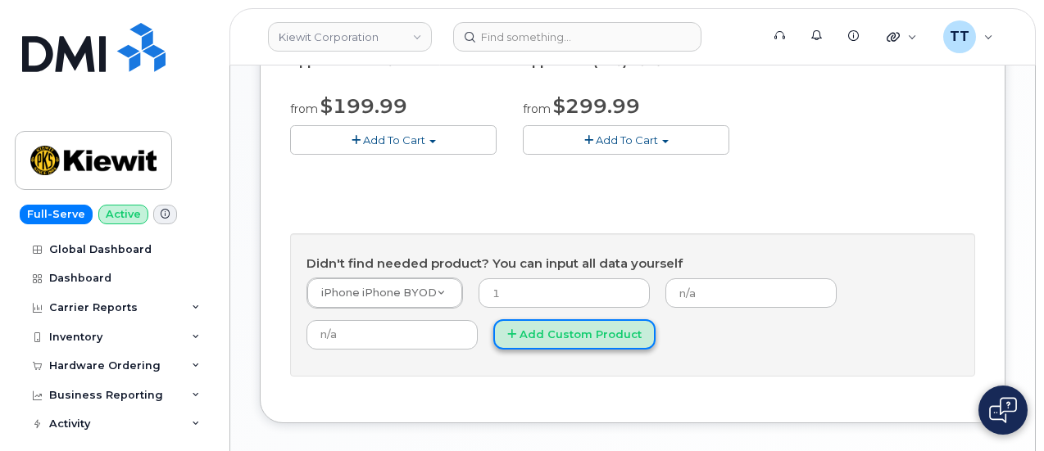
click at [507, 340] on icon at bounding box center [511, 334] width 9 height 11
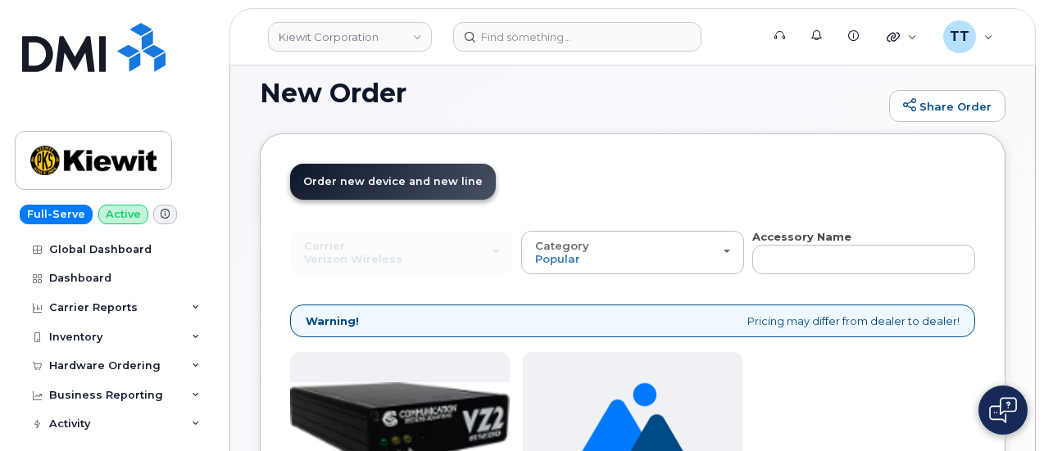
scroll to position [0, 0]
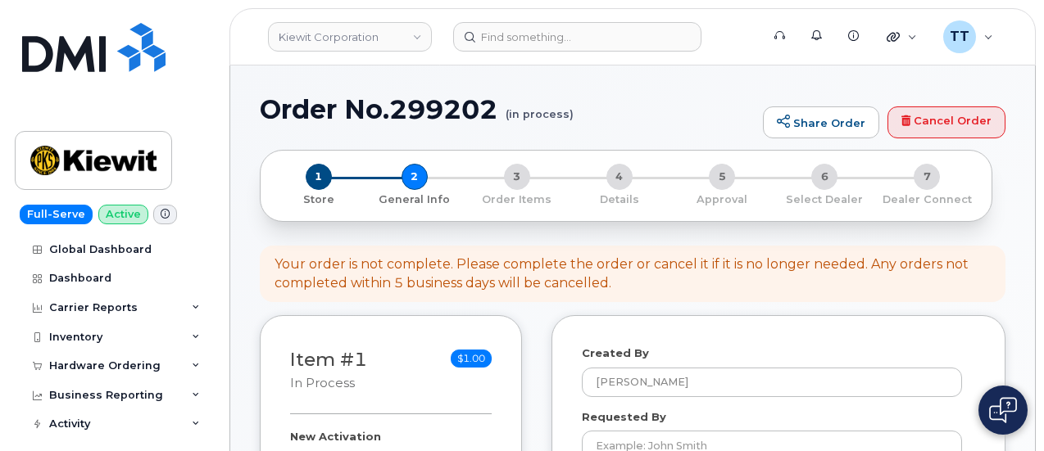
select select
click at [390, 100] on h1 "Order No.299202 (in process)" at bounding box center [507, 109] width 495 height 29
click at [390, 101] on h1 "Order No.299202 (in process)" at bounding box center [507, 109] width 495 height 29
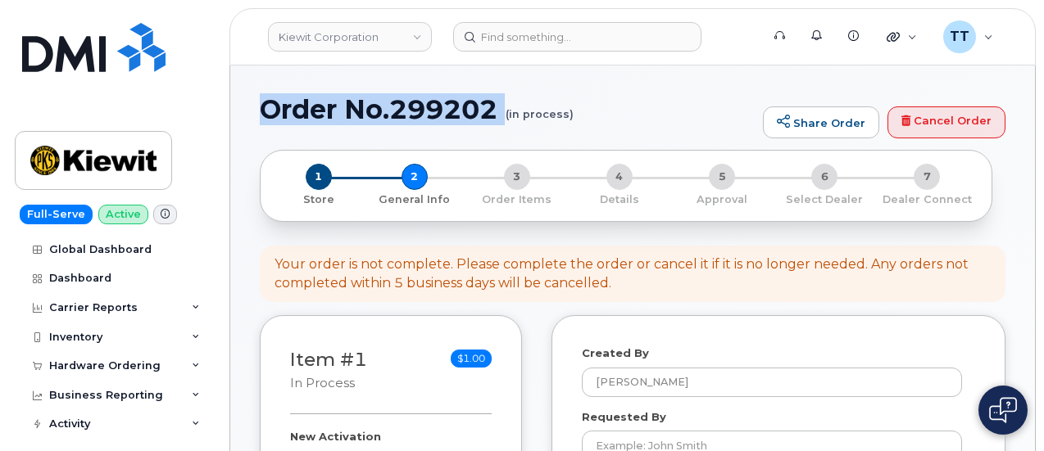
click at [390, 101] on h1 "Order No.299202 (in process)" at bounding box center [507, 109] width 495 height 29
copy h1 "Order No.299202"
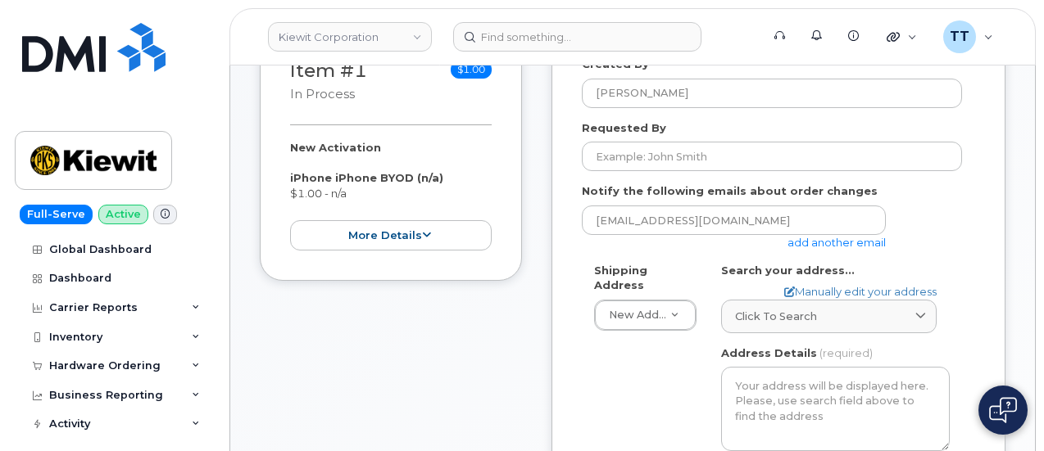
scroll to position [164, 0]
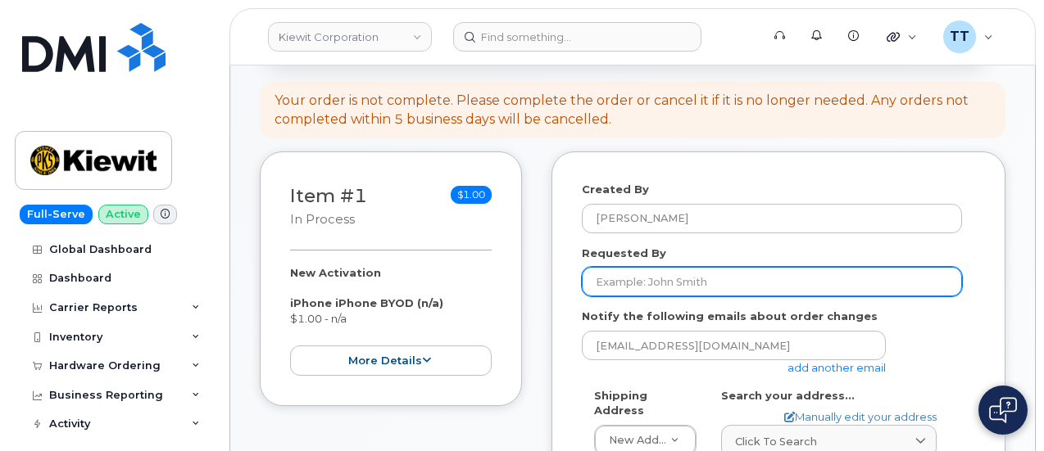
click at [690, 283] on input "Requested By" at bounding box center [772, 281] width 380 height 29
drag, startPoint x: 690, startPoint y: 283, endPoint x: 659, endPoint y: 280, distance: 31.2
click at [659, 280] on input "Requested By" at bounding box center [772, 281] width 380 height 29
paste input "[PERSON_NAME]"
type input "[PERSON_NAME]"
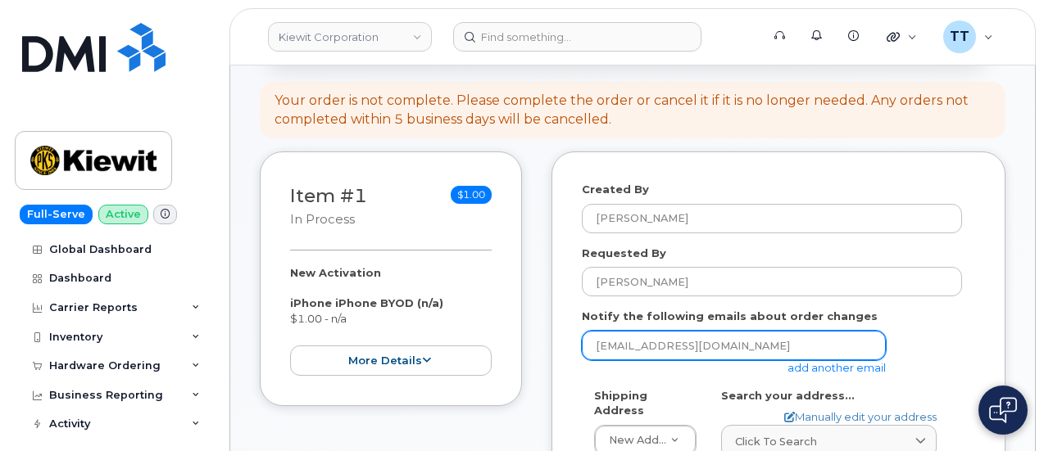
click at [666, 341] on input "[EMAIL_ADDRESS][DOMAIN_NAME]" at bounding box center [734, 345] width 304 height 29
paste input "[EMAIL_ADDRESS][PERSON_NAME][PERSON_NAME][DOMAIN_NAME]"
type input "[EMAIL_ADDRESS][PERSON_NAME][PERSON_NAME][DOMAIN_NAME]"
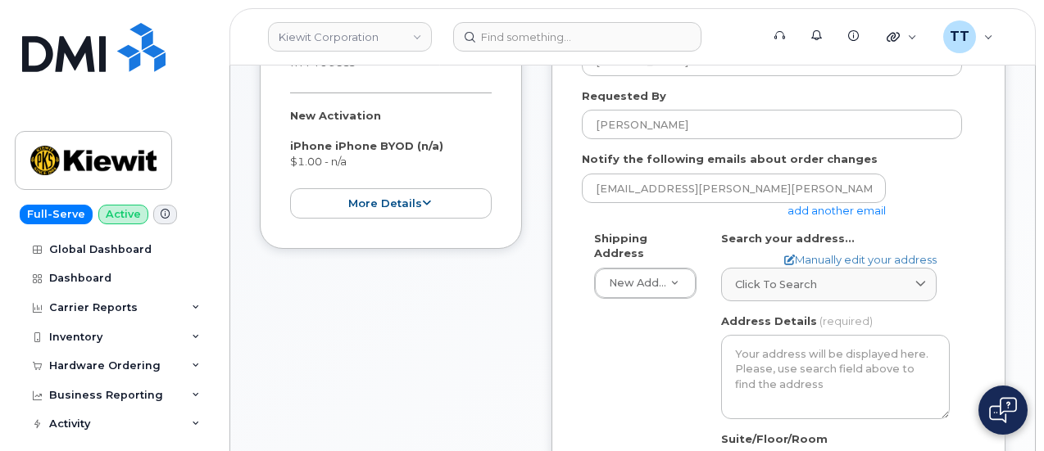
scroll to position [410, 0]
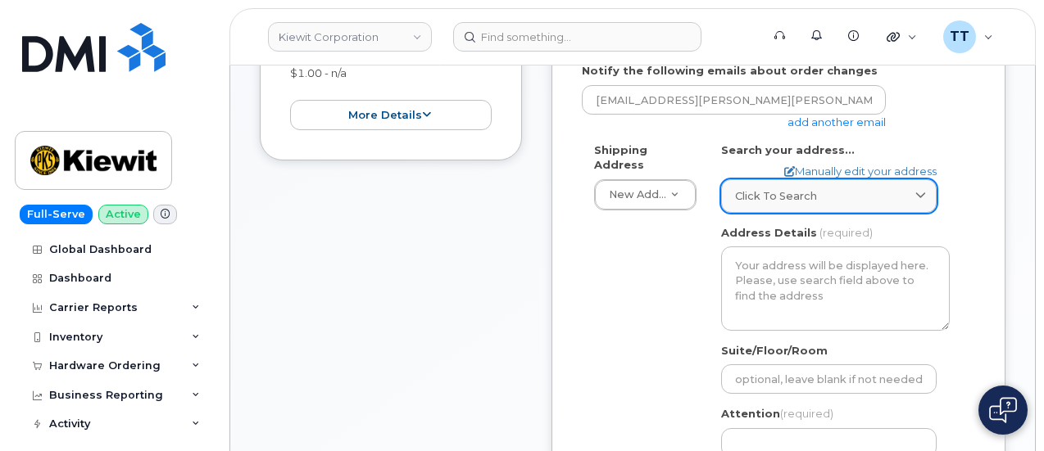
click at [782, 208] on link "Click to search" at bounding box center [828, 196] width 215 height 34
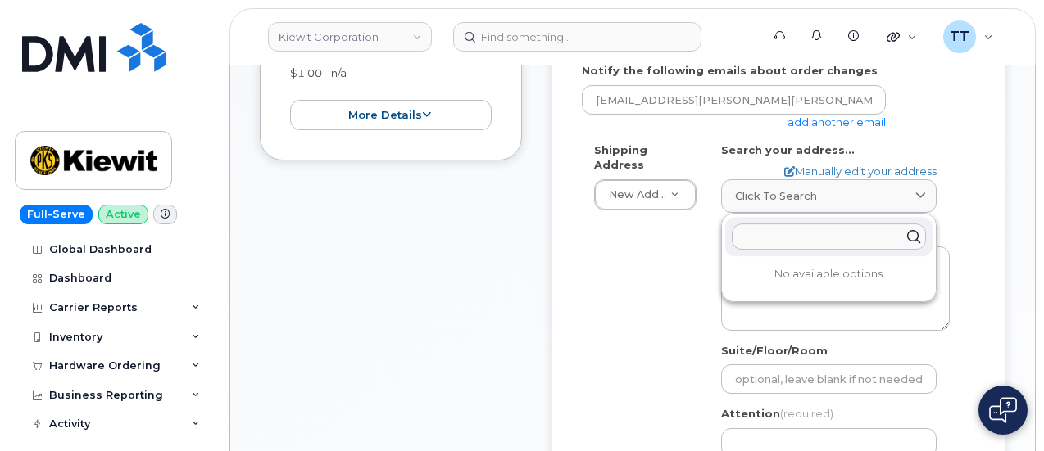
paste input "601 Cypress Wood DrOrange, TX 77630"
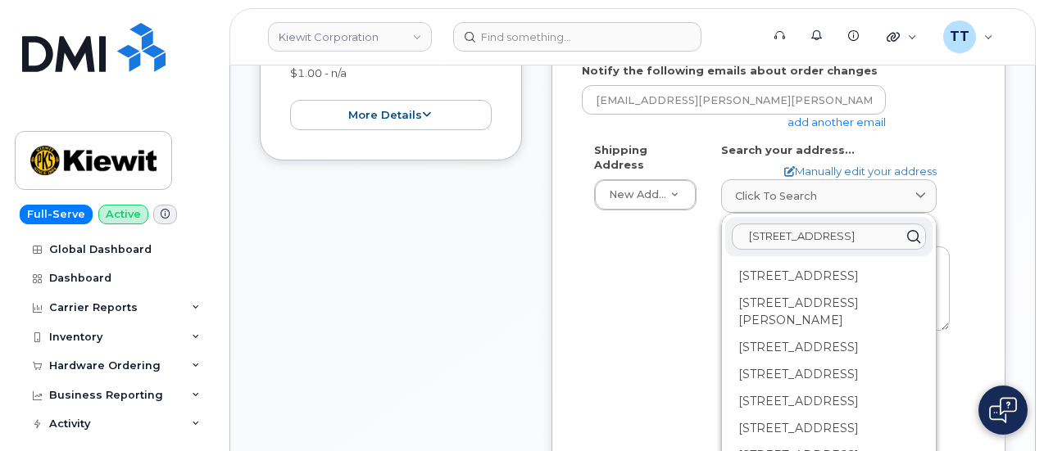
click at [811, 238] on input "601 Cypress Wood DrOrange, TX 77630" at bounding box center [829, 237] width 194 height 26
type input "601 Cypress Wood Drive Orange, TX 77630"
click at [818, 334] on div "601 Cypress Wood Dr Orange TX 77630-1439" at bounding box center [828, 347] width 207 height 27
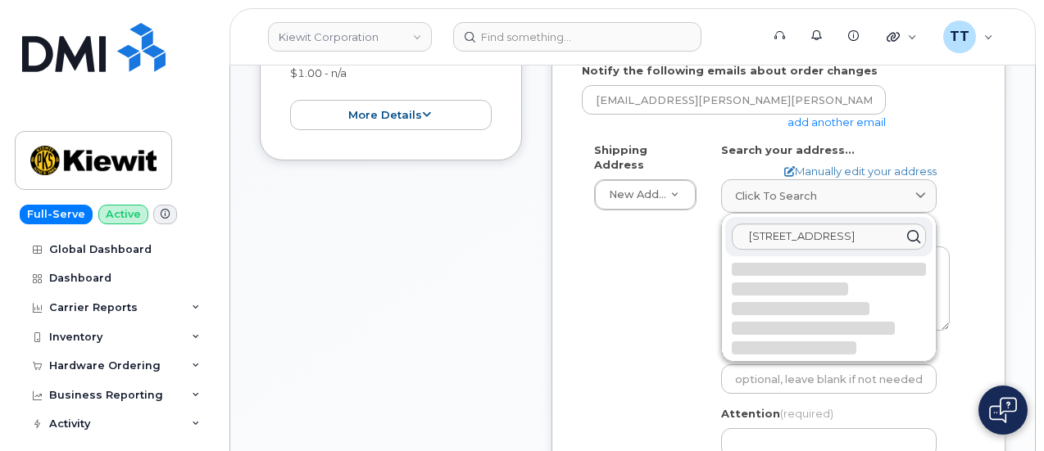
select select
type textarea "601 Cypress Wood Dr ORANGE TX 77630-1439 UNITED STATES"
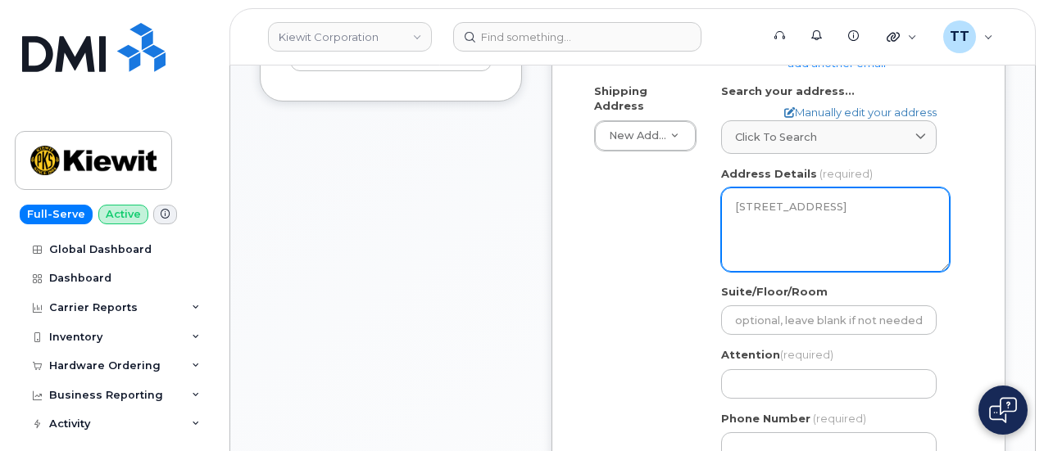
scroll to position [573, 0]
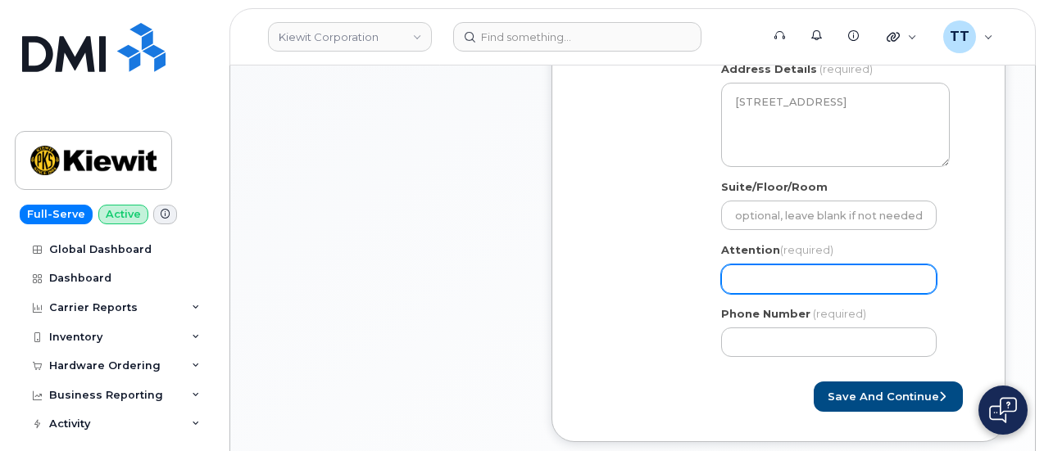
click at [782, 271] on input "Attention (required)" at bounding box center [828, 279] width 215 height 29
drag, startPoint x: 782, startPoint y: 270, endPoint x: 762, endPoint y: 269, distance: 19.7
click at [760, 268] on input "Attention (required)" at bounding box center [828, 279] width 215 height 29
paste input "CS0787676"
select select
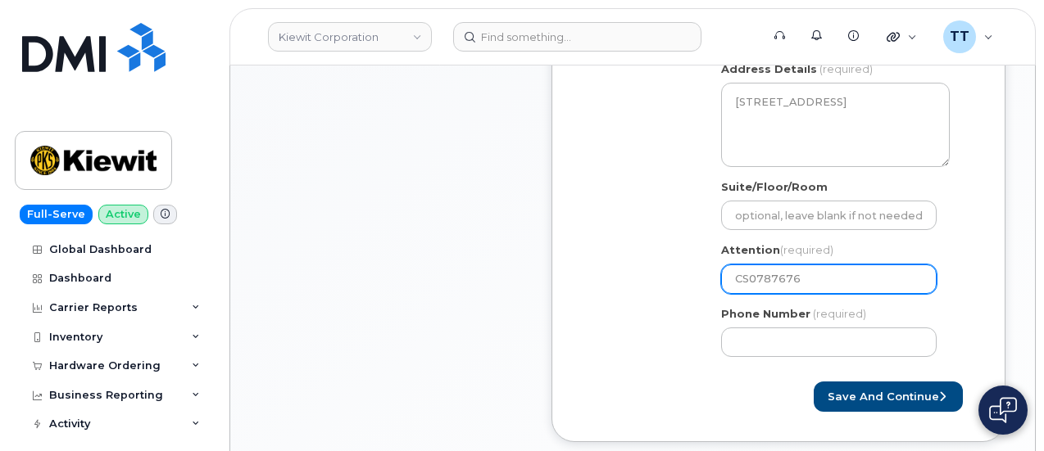
type input "CS0787676"
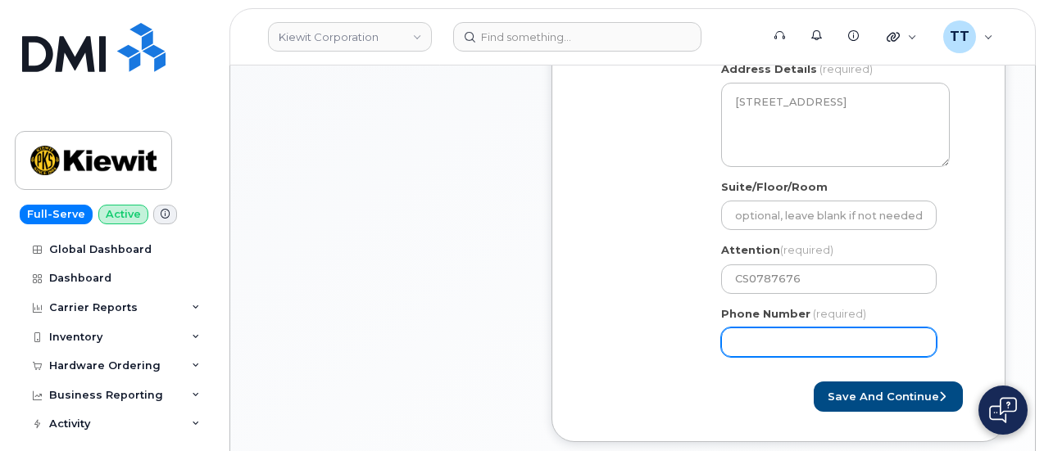
click at [768, 351] on input "Phone Number" at bounding box center [828, 342] width 215 height 29
paste input "4097901788"
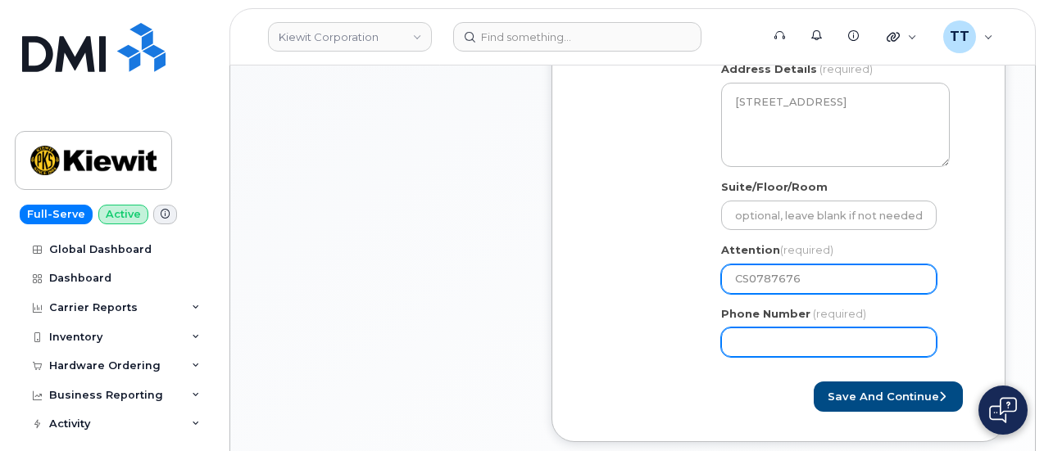
select select
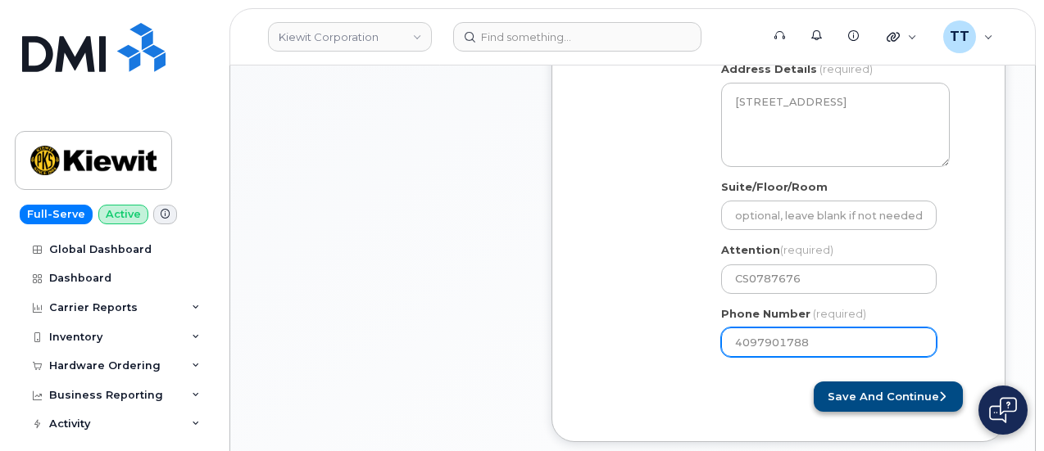
type input "4097901788"
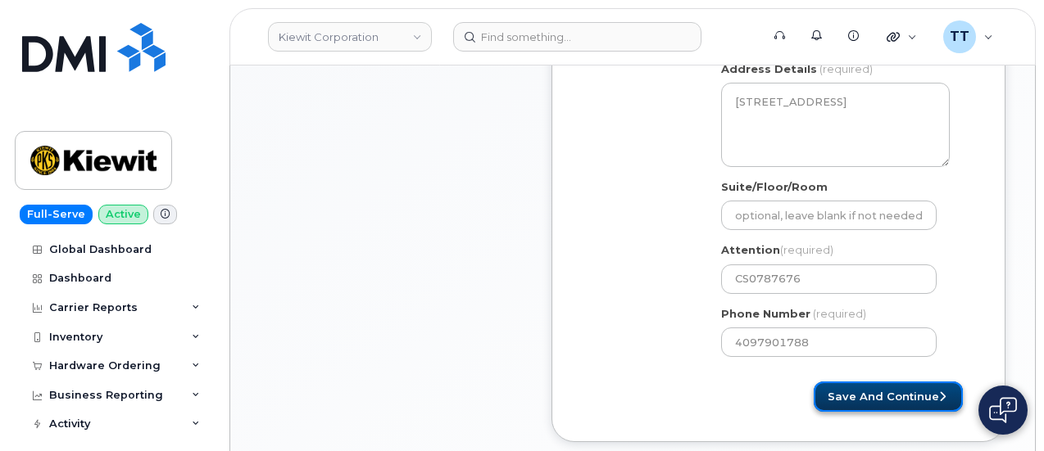
click at [879, 401] on button "Save and Continue" at bounding box center [887, 397] width 149 height 30
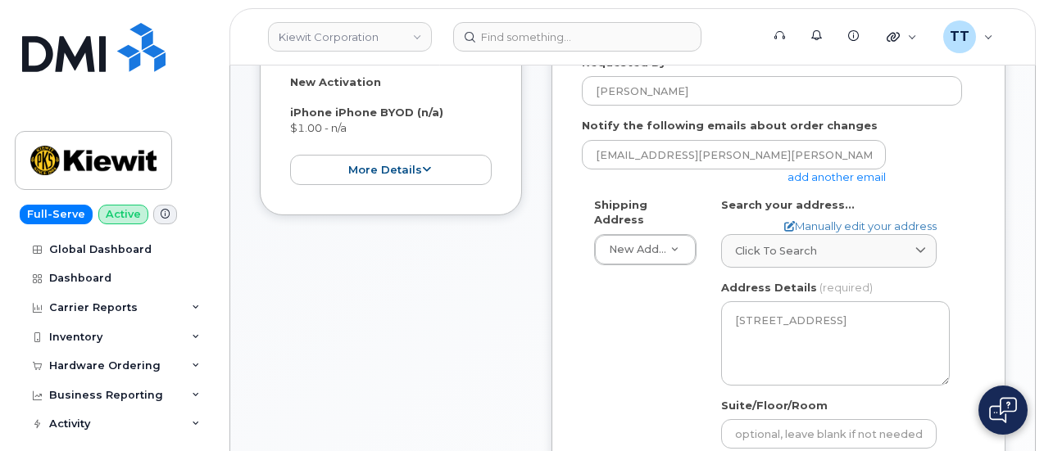
scroll to position [492, 0]
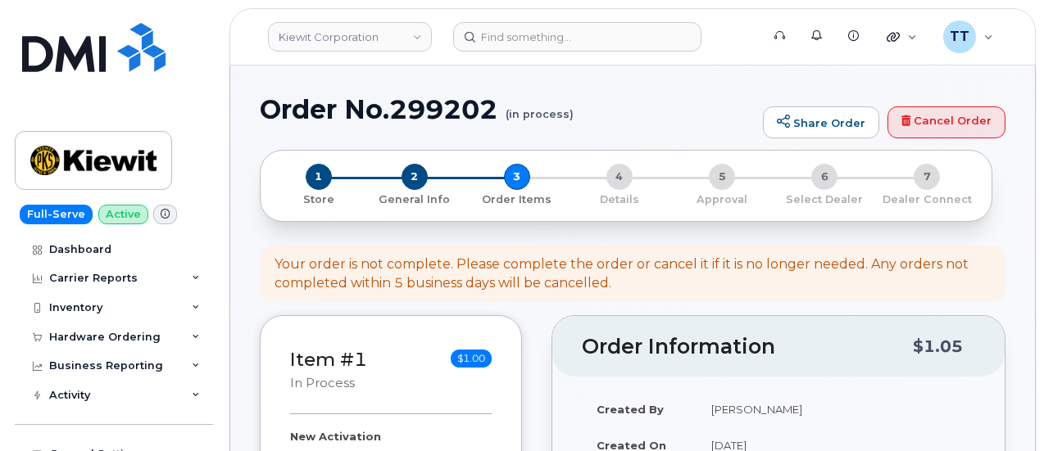
select select
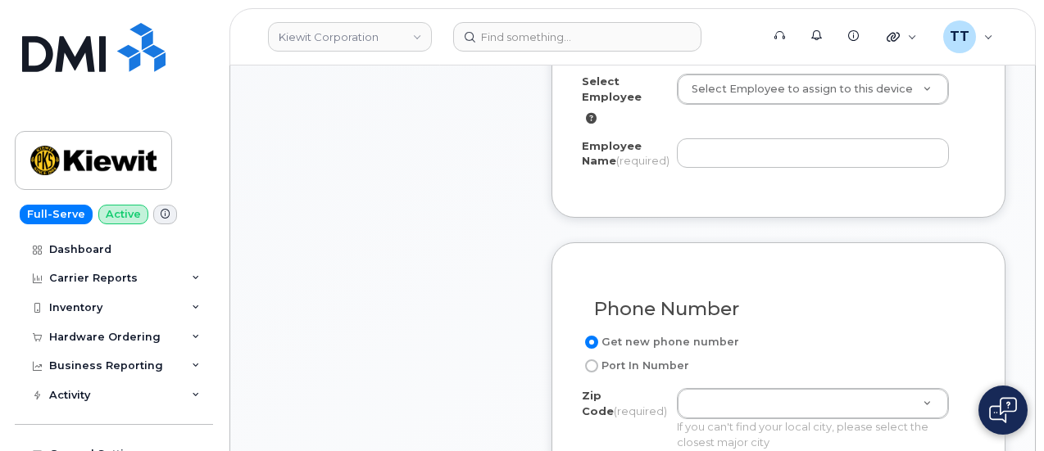
scroll to position [819, 0]
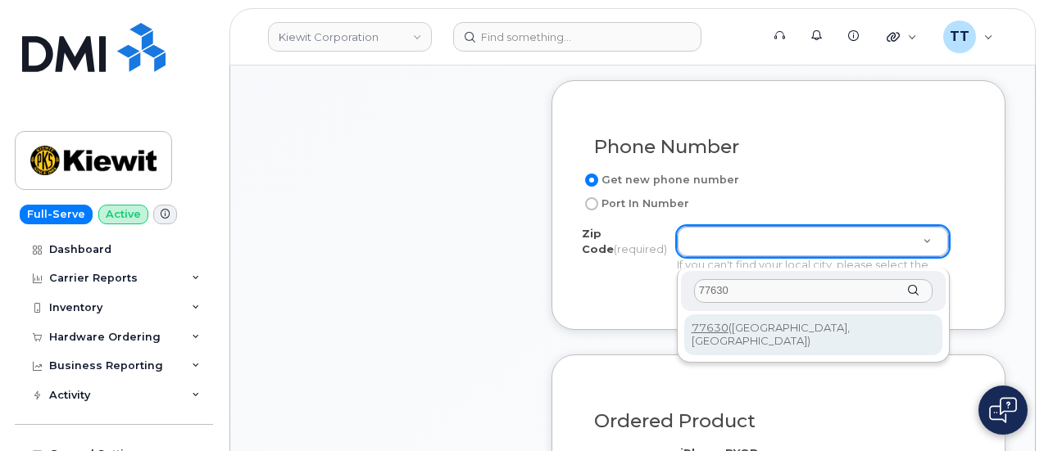
type input "77630"
type input "77630 ([GEOGRAPHIC_DATA], [GEOGRAPHIC_DATA])"
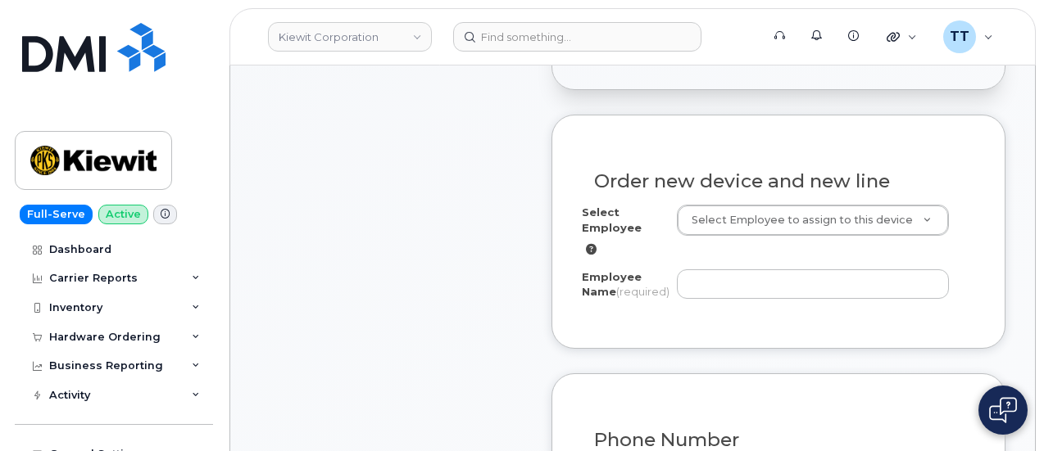
scroll to position [492, 0]
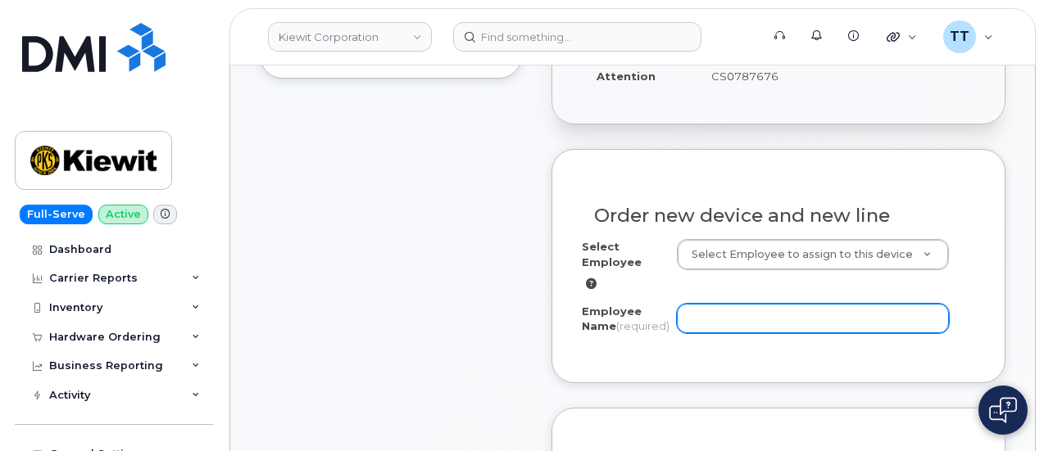
click at [708, 318] on input "Employee Name (required)" at bounding box center [813, 318] width 272 height 29
paste input "[PERSON_NAME]"
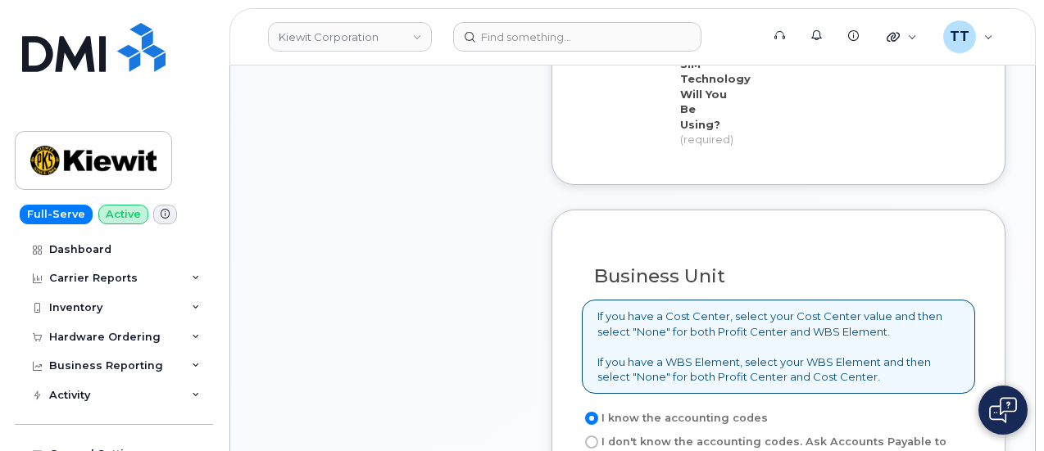
scroll to position [1638, 0]
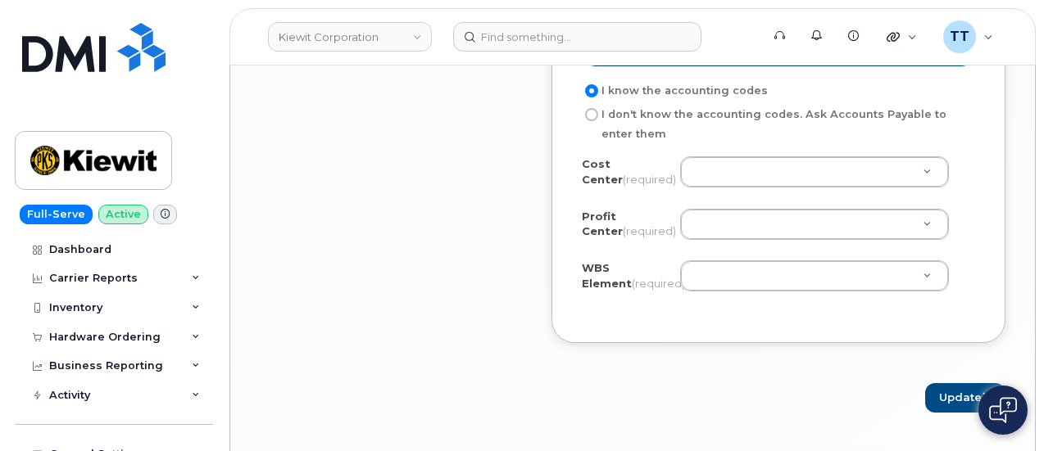
type input "[PERSON_NAME]"
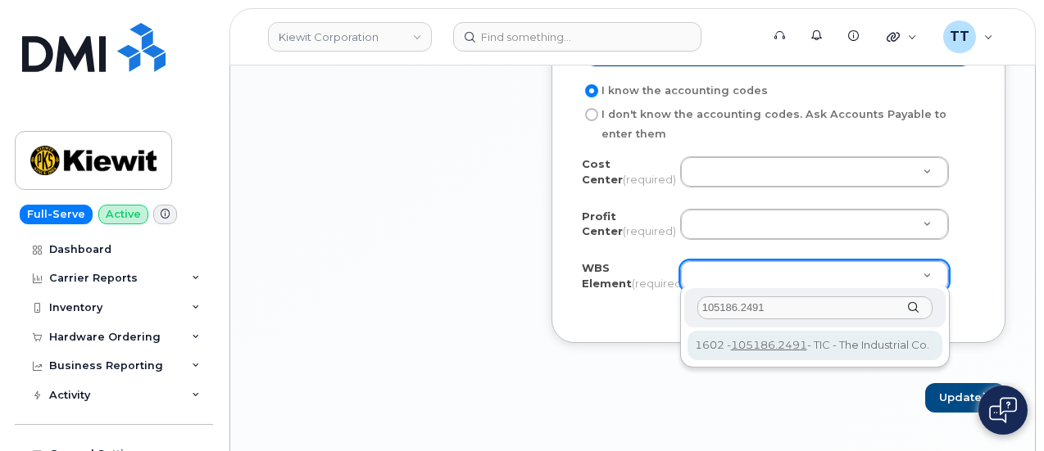
type input "105186.2491"
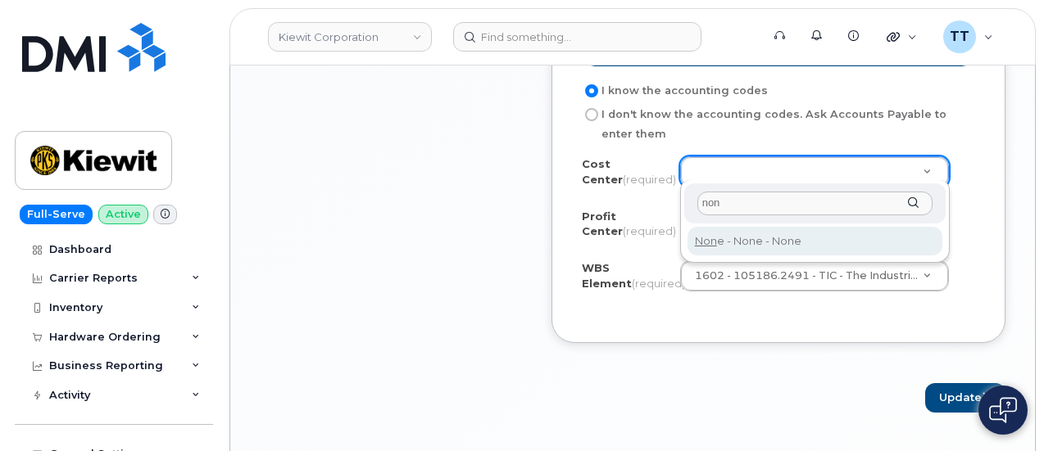
type input "non"
type input "None"
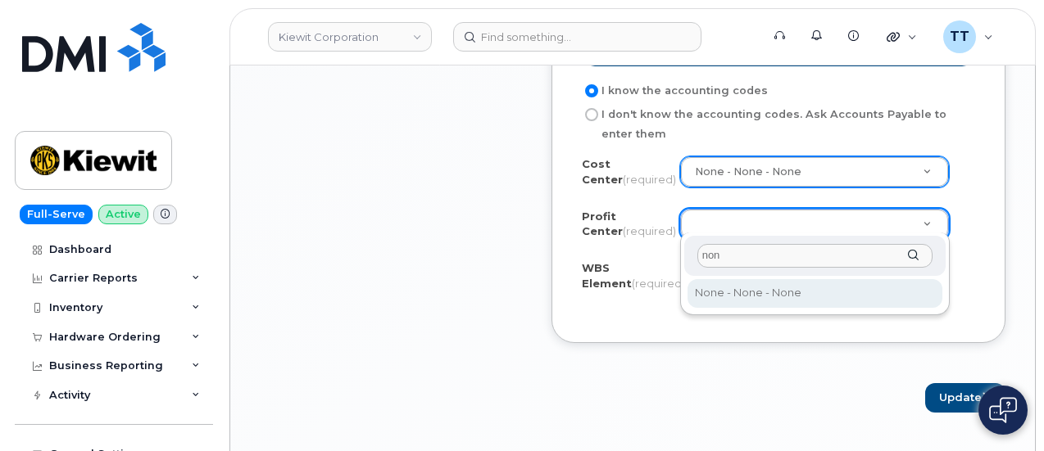
type input "non"
select select "None"
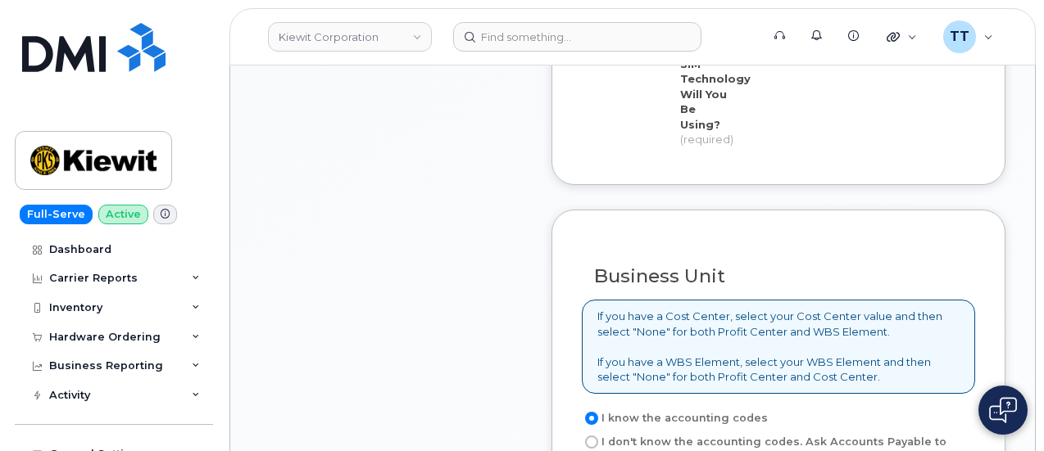
scroll to position [983, 0]
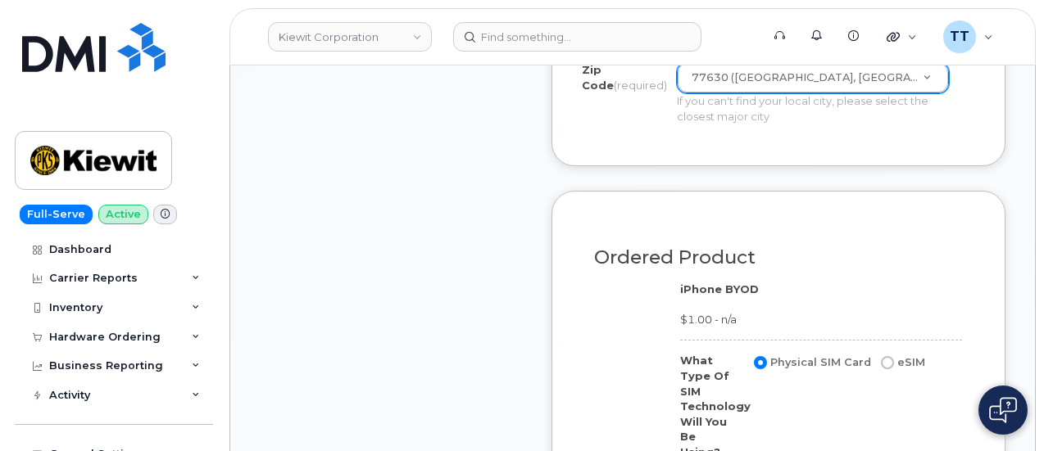
click at [886, 369] on input "eSIM" at bounding box center [887, 362] width 13 height 13
radio input "true"
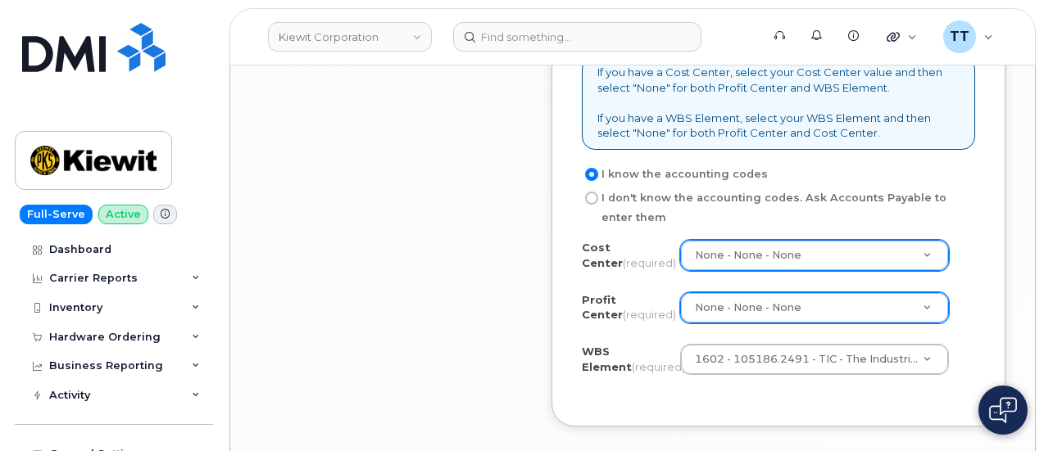
scroll to position [1720, 0]
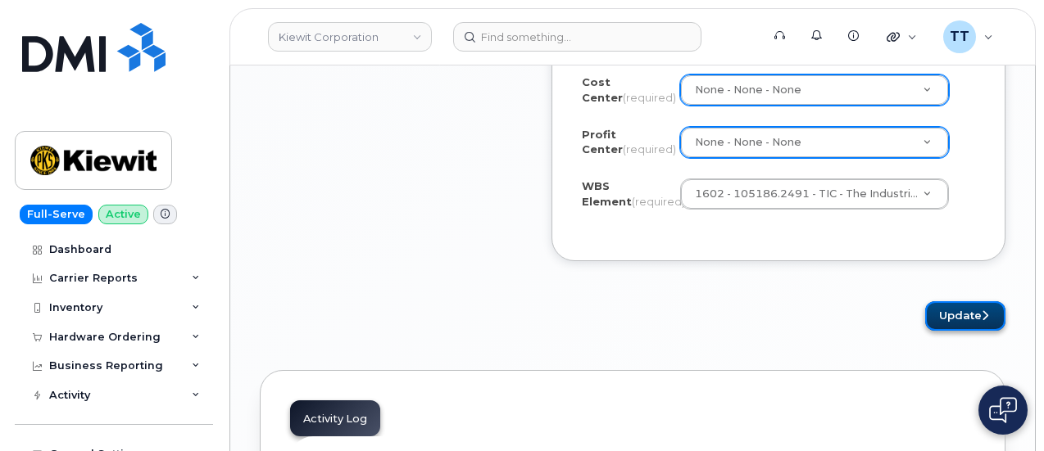
click at [945, 310] on button "Update" at bounding box center [965, 316] width 80 height 30
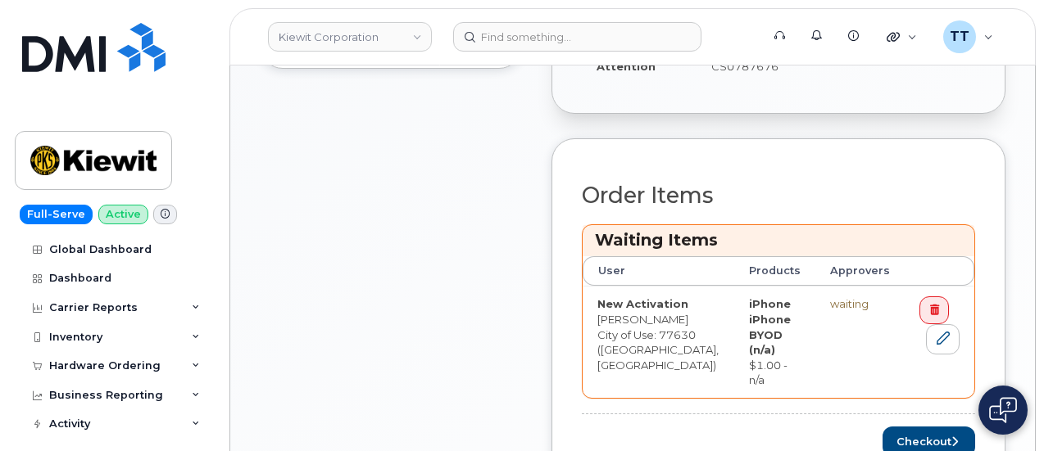
scroll to position [737, 0]
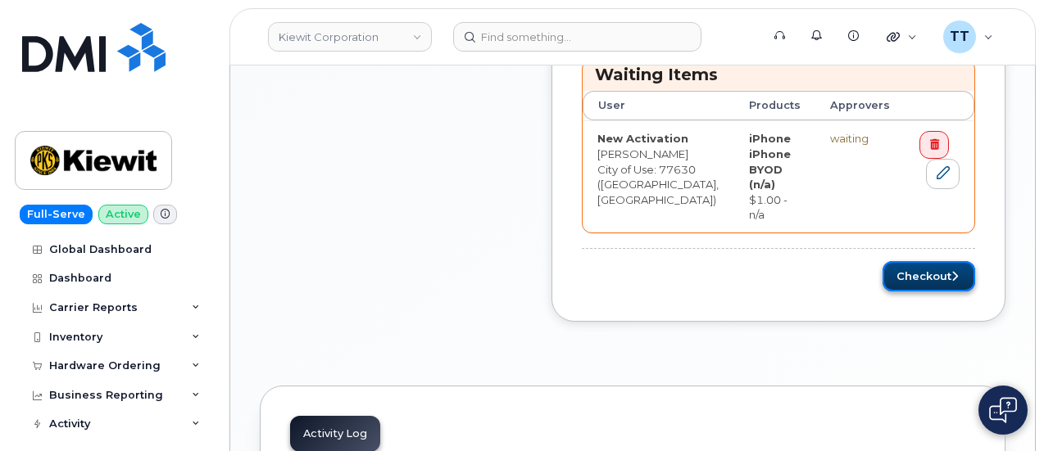
click at [917, 261] on button "Checkout" at bounding box center [928, 276] width 93 height 30
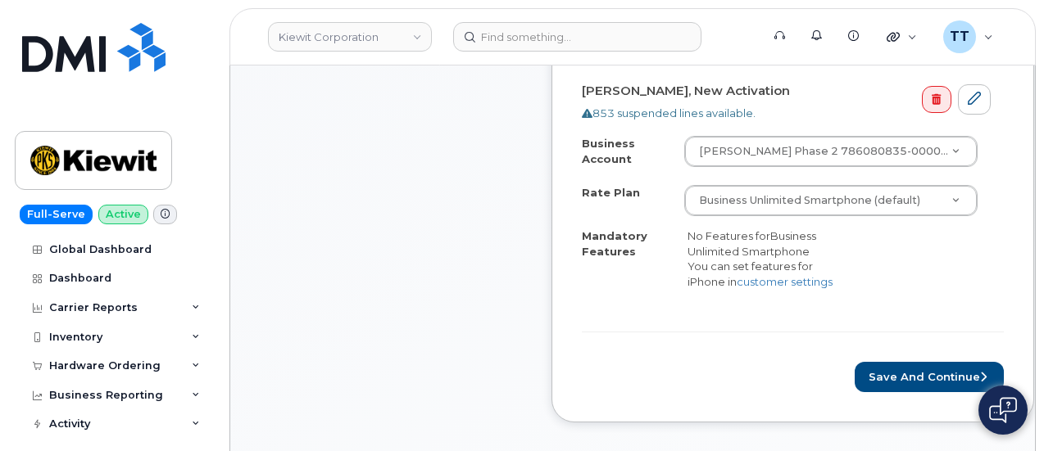
scroll to position [655, 0]
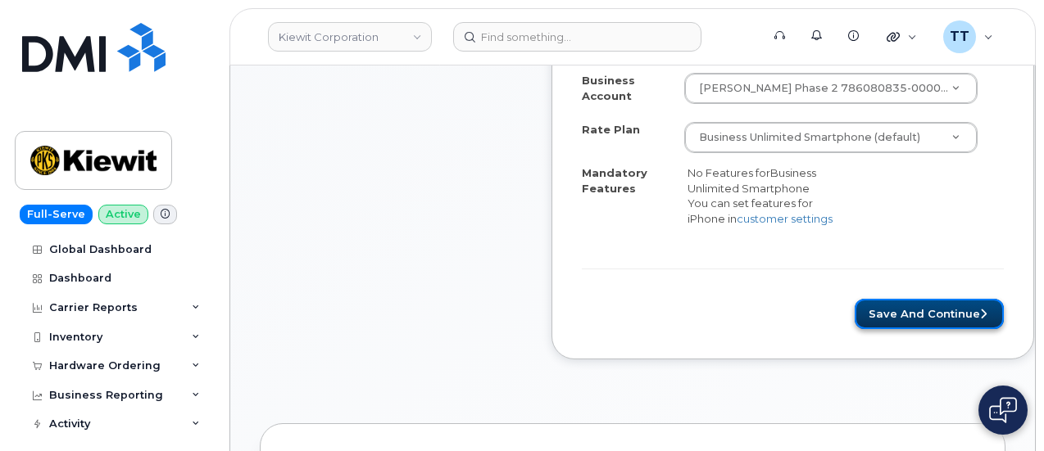
click at [862, 305] on button "Save and Continue" at bounding box center [928, 314] width 149 height 30
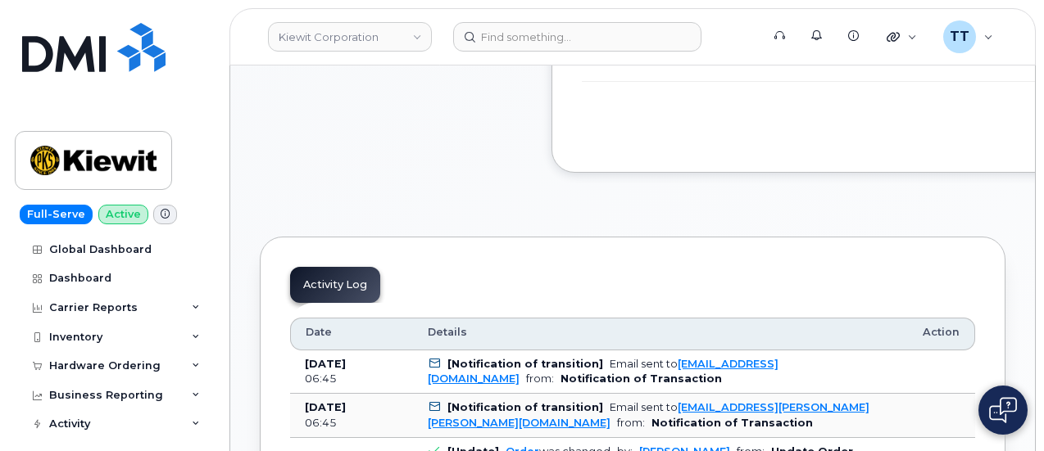
scroll to position [573, 0]
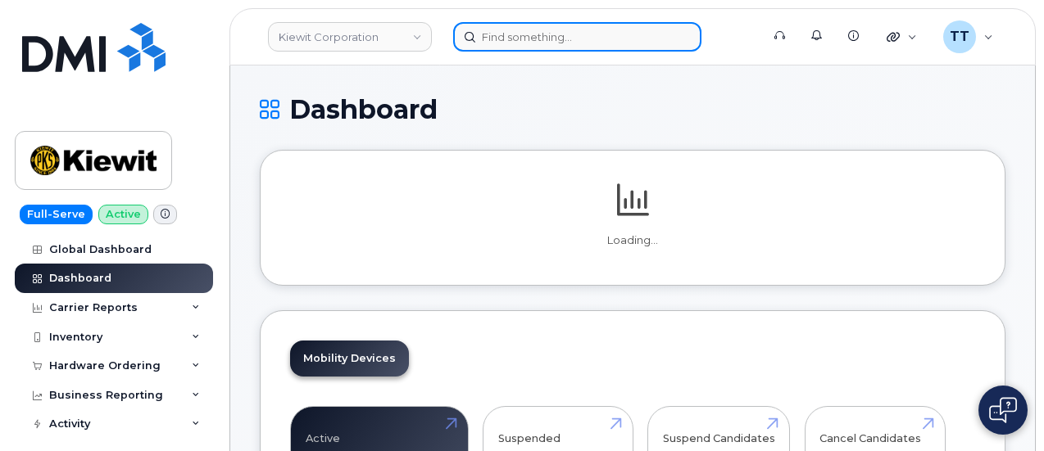
click at [585, 40] on input at bounding box center [577, 36] width 248 height 29
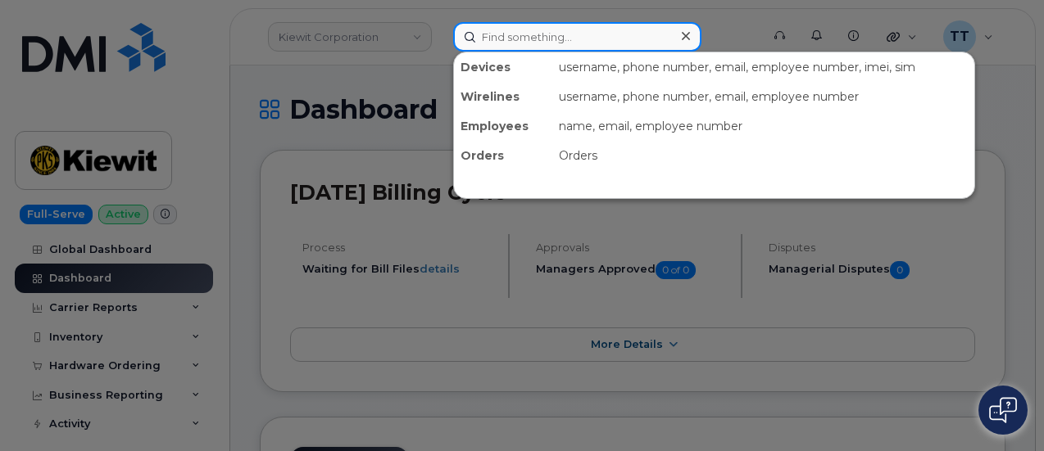
paste input "296510"
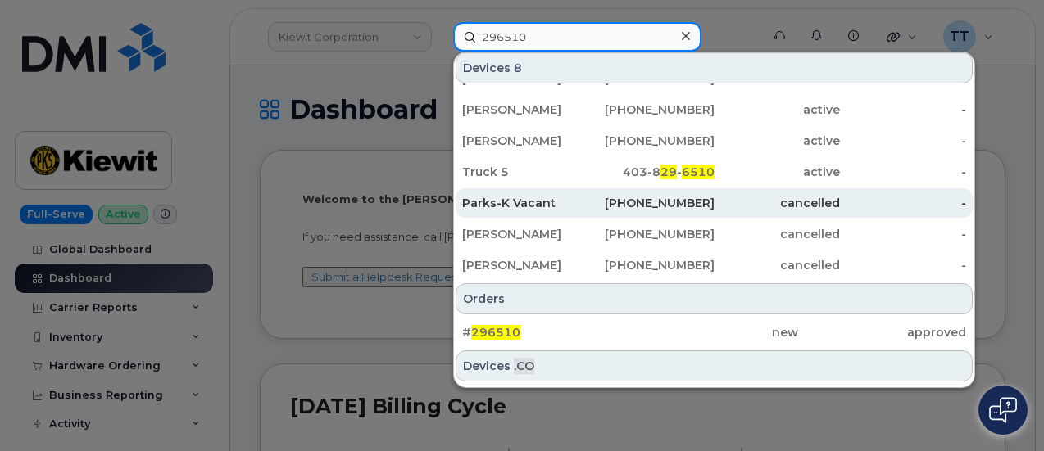
scroll to position [82, 0]
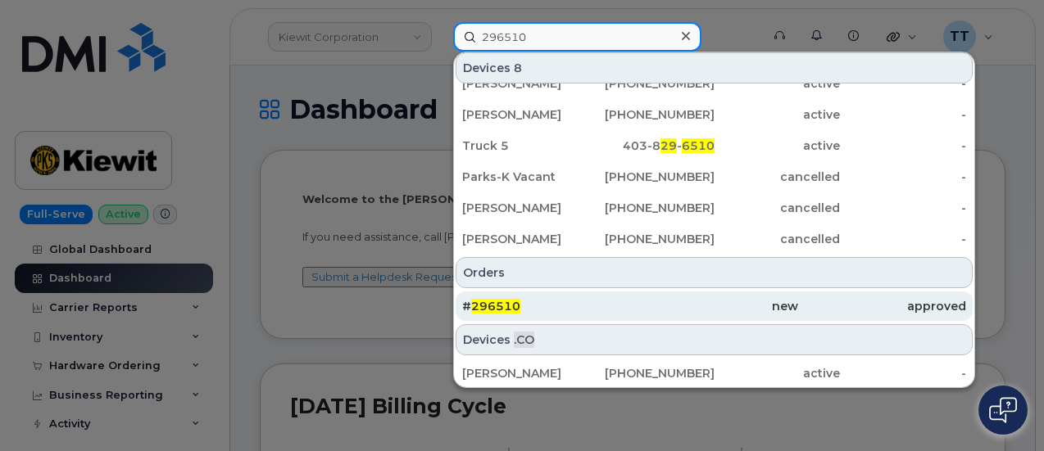
type input "296510"
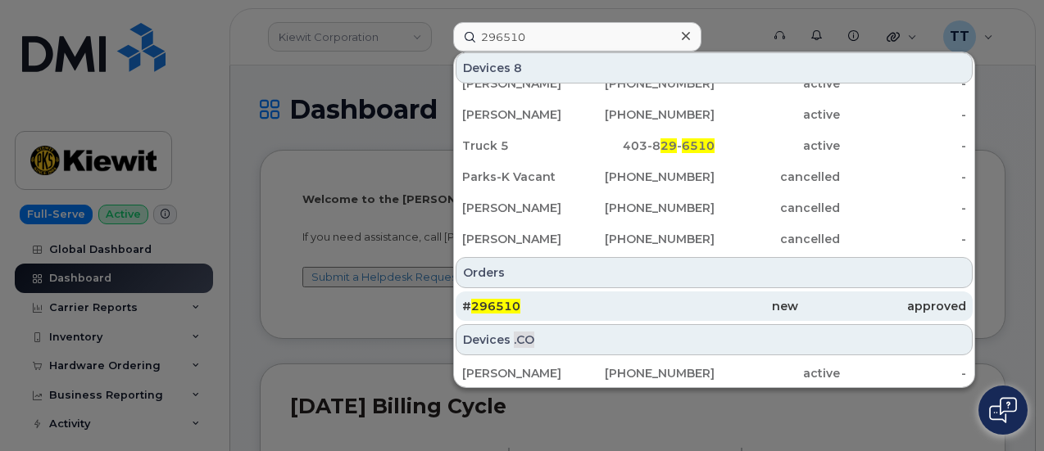
click at [577, 310] on div "# 296510" at bounding box center [546, 306] width 168 height 16
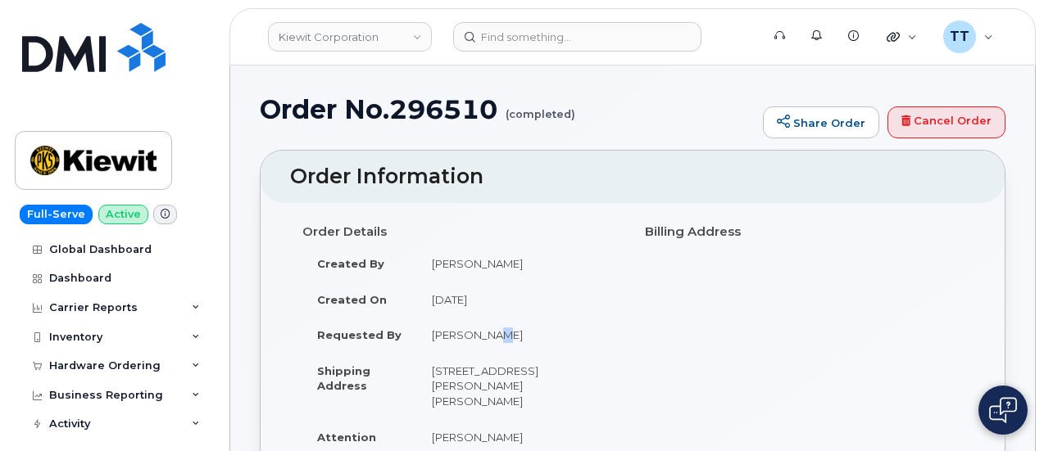
click at [478, 338] on td "[PERSON_NAME]" at bounding box center [518, 335] width 203 height 36
click at [478, 338] on td "Phillip Reitmajer" at bounding box center [518, 335] width 203 height 36
click at [601, 356] on td "806 Mcgavock Pike, NASHVILLE, TN, 37214-2716, USA" at bounding box center [518, 386] width 203 height 66
click at [521, 349] on td "Phillip Reitmajer" at bounding box center [518, 335] width 203 height 36
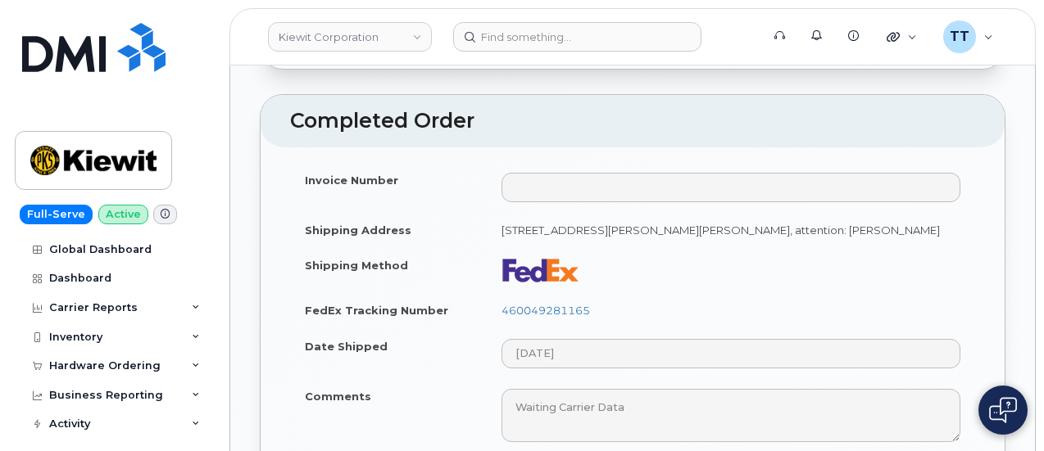
scroll to position [1638, 0]
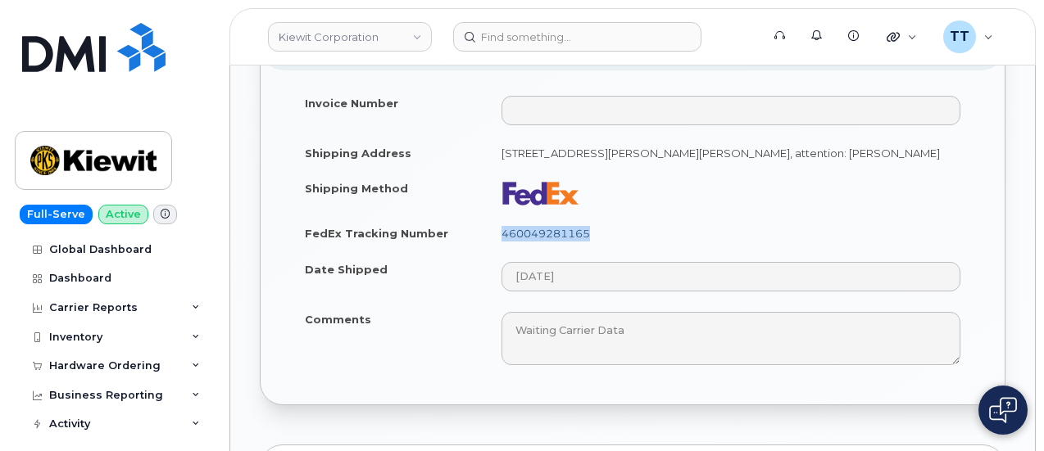
drag, startPoint x: 492, startPoint y: 188, endPoint x: 590, endPoint y: 191, distance: 98.3
click at [590, 215] on td "460049281165" at bounding box center [731, 233] width 488 height 36
copy link "460049281165"
click at [678, 215] on td "460049281165" at bounding box center [731, 233] width 488 height 36
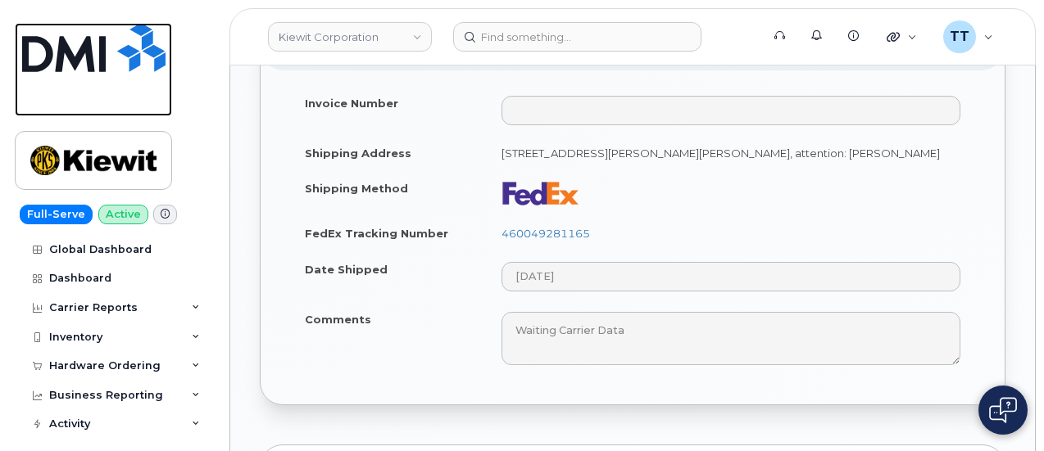
click at [63, 62] on img at bounding box center [93, 47] width 143 height 49
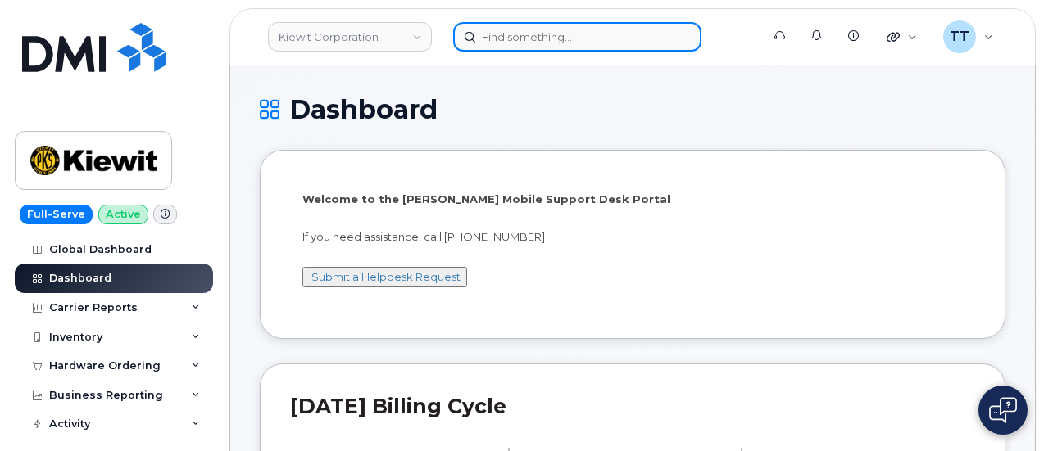
click at [569, 39] on input at bounding box center [577, 36] width 248 height 29
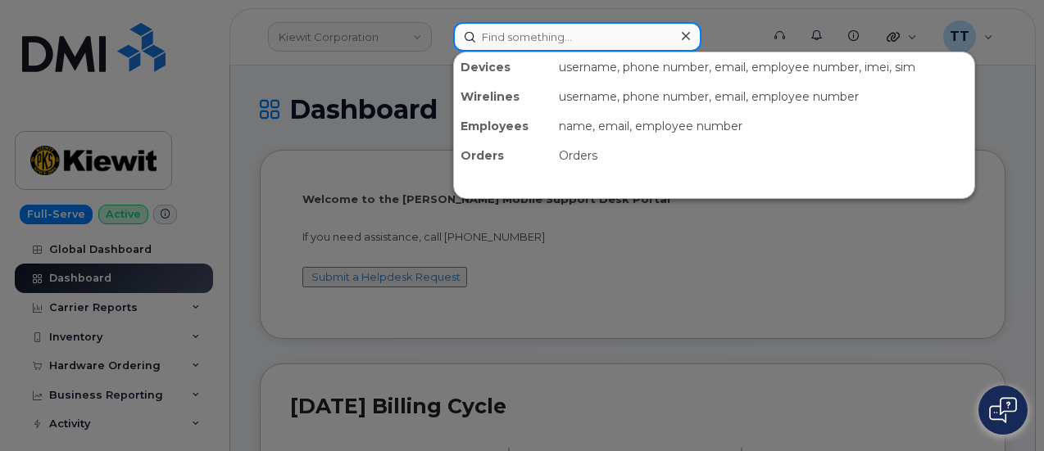
paste input "[PHONE_NUMBER]"
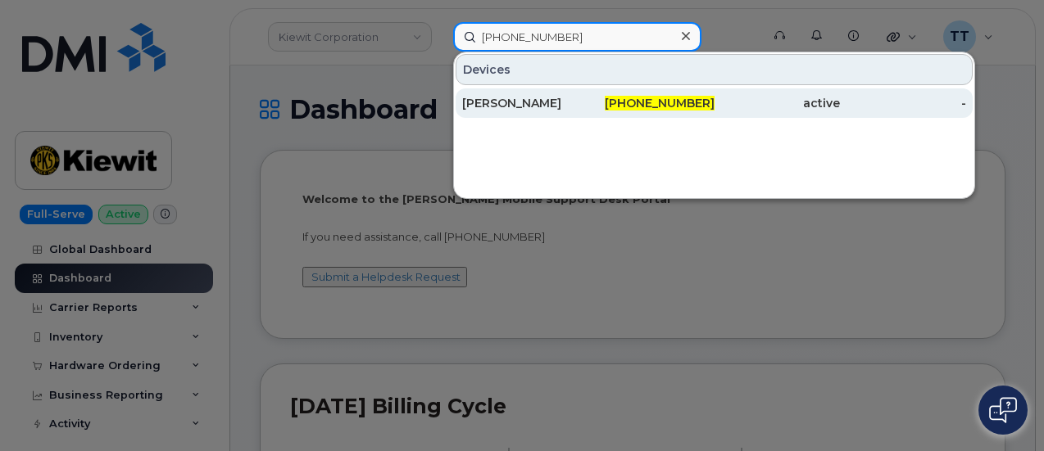
type input "[PHONE_NUMBER]"
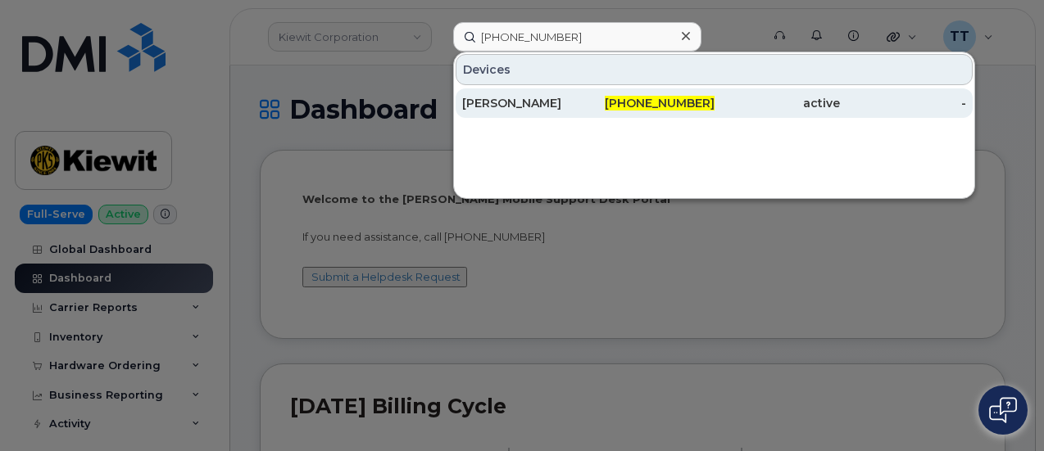
click at [546, 101] on div "[PERSON_NAME]" at bounding box center [525, 103] width 126 height 16
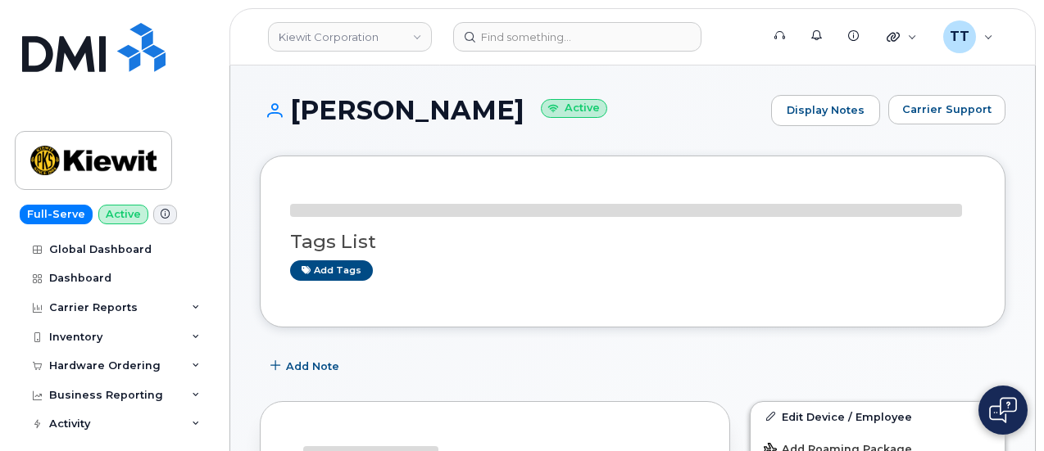
click at [393, 111] on h1 "BYRON LOPEZ Active" at bounding box center [511, 110] width 503 height 29
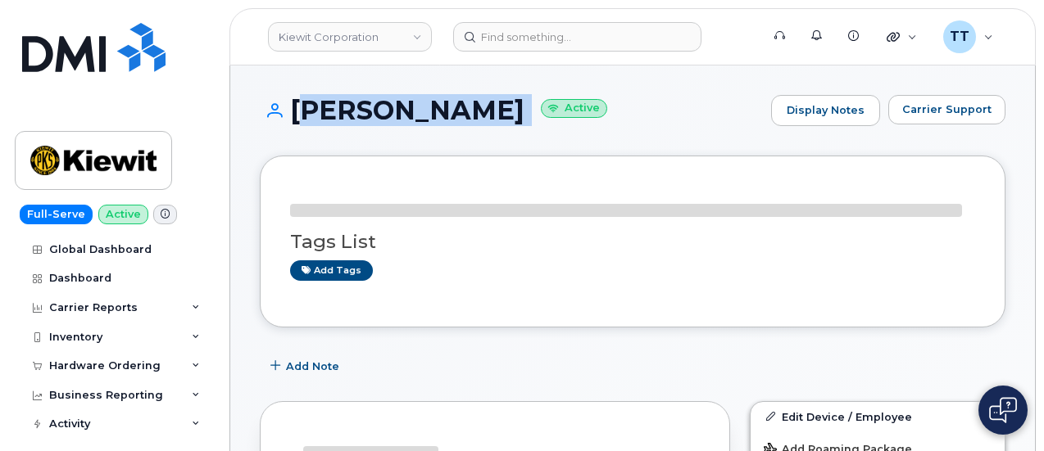
click at [393, 111] on h1 "BYRON LOPEZ Active" at bounding box center [511, 110] width 503 height 29
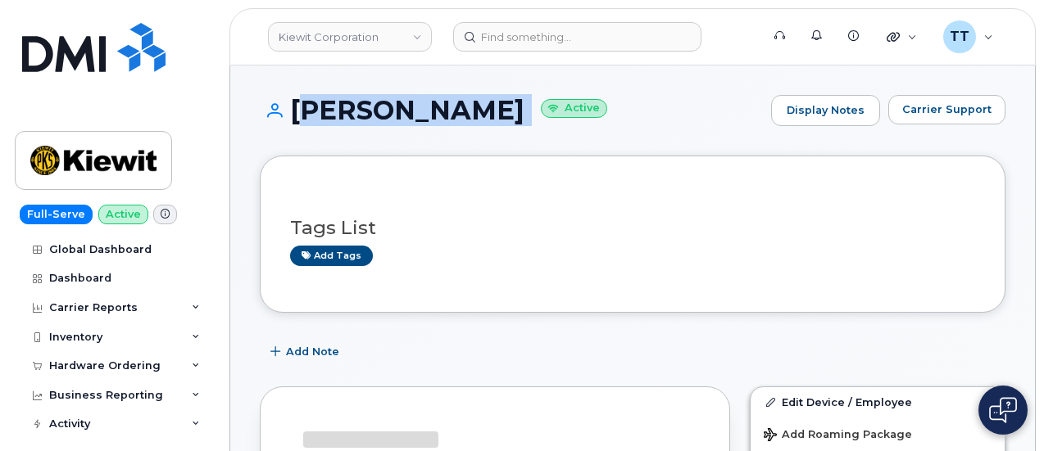
copy h1 "[PERSON_NAME]"
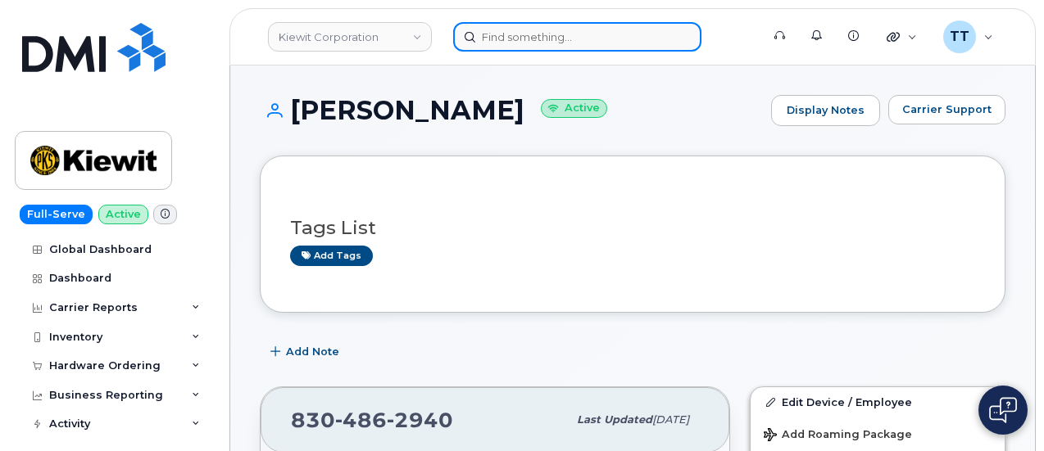
click at [608, 33] on input at bounding box center [577, 36] width 248 height 29
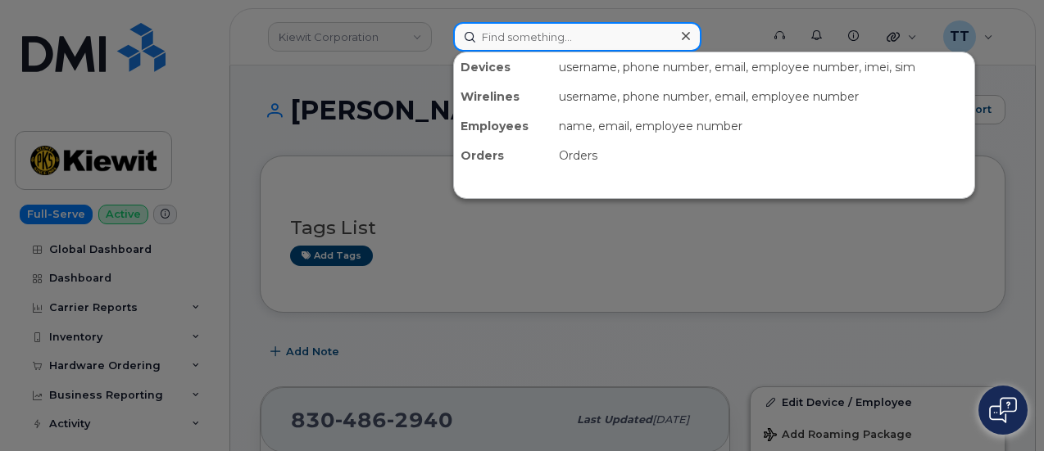
paste input "24-231-6820"
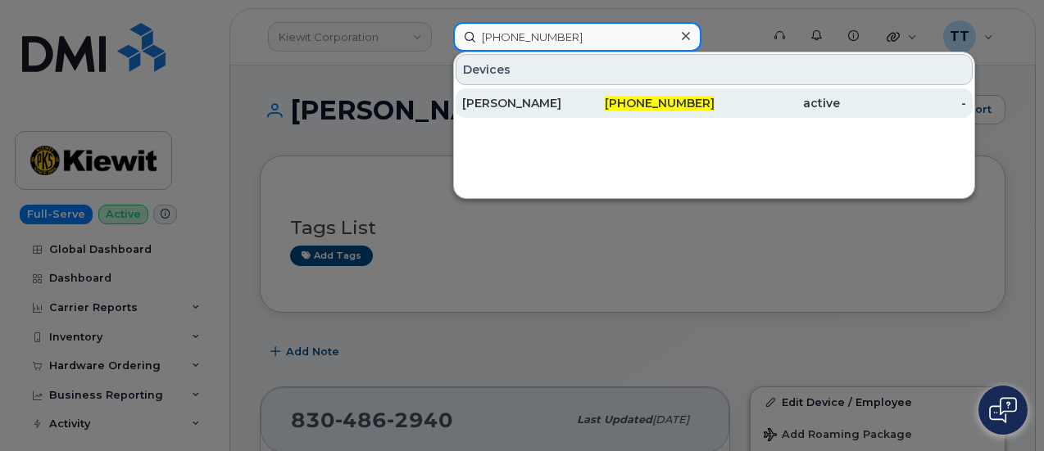
type input "724-231-6820"
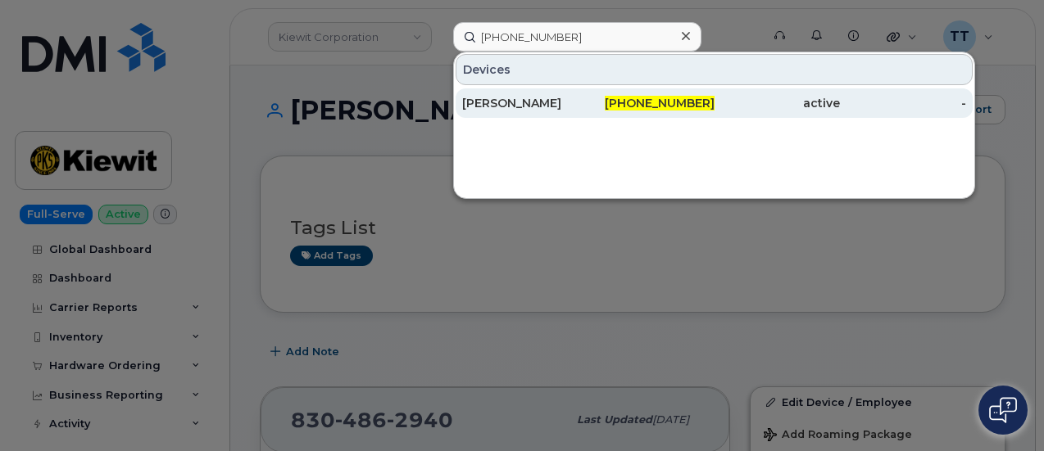
click at [498, 104] on div "ZACH MUSIAL" at bounding box center [525, 103] width 126 height 16
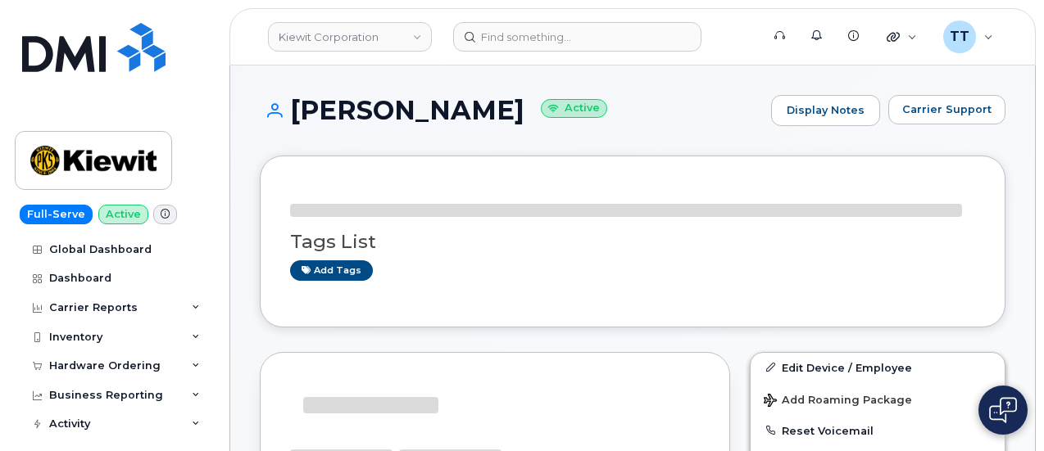
click at [349, 116] on h1 "[PERSON_NAME] Active" at bounding box center [511, 110] width 503 height 29
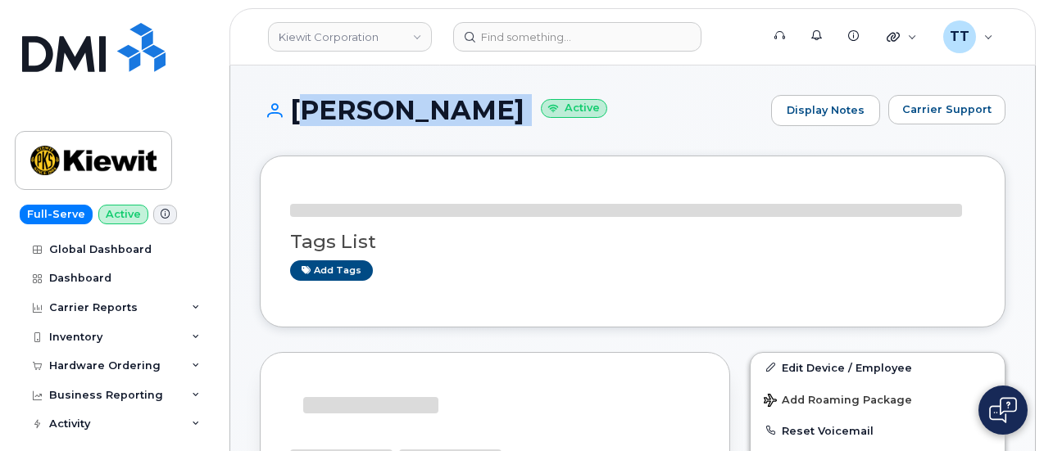
click at [349, 116] on h1 "[PERSON_NAME] Active" at bounding box center [511, 110] width 503 height 29
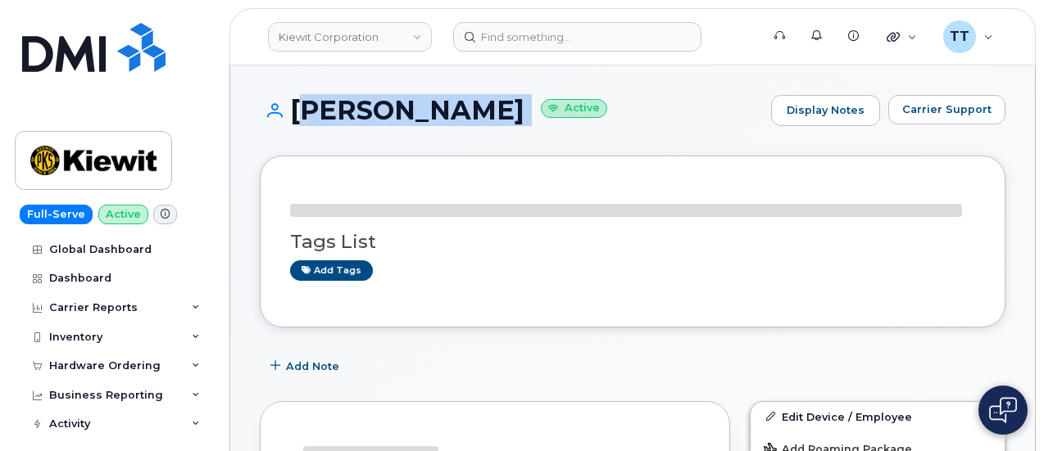
copy h1 "[PERSON_NAME]"
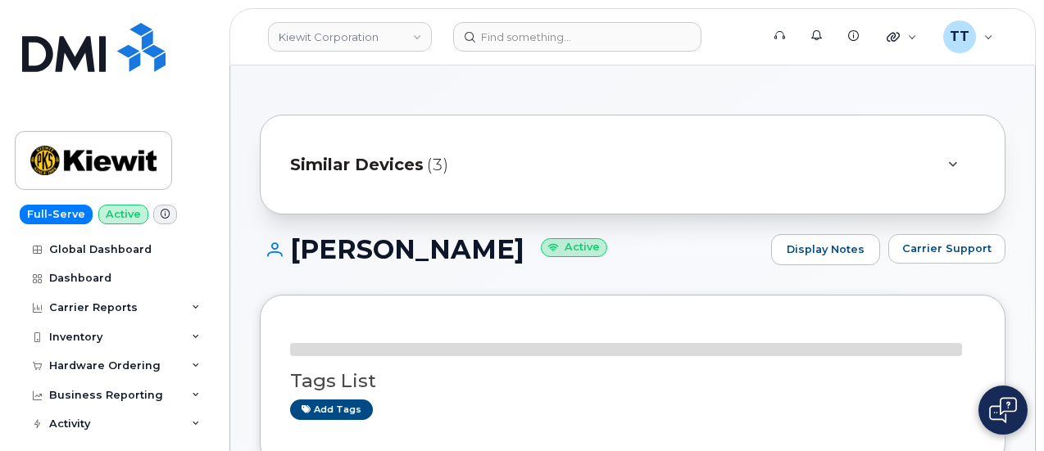
click at [348, 242] on h1 "[PERSON_NAME] Active" at bounding box center [511, 249] width 503 height 29
click at [349, 242] on h1 "[PERSON_NAME] Active" at bounding box center [511, 249] width 503 height 29
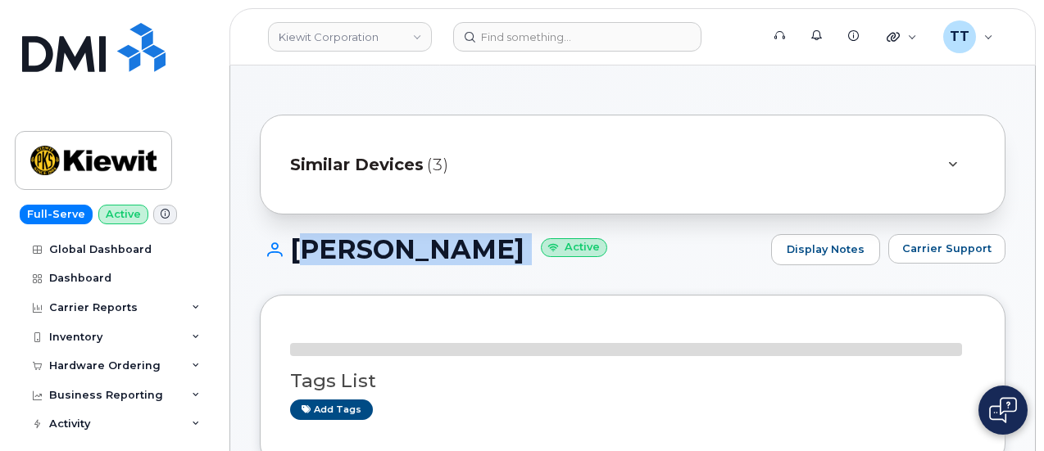
click at [350, 242] on h1 "[PERSON_NAME] Active" at bounding box center [511, 249] width 503 height 29
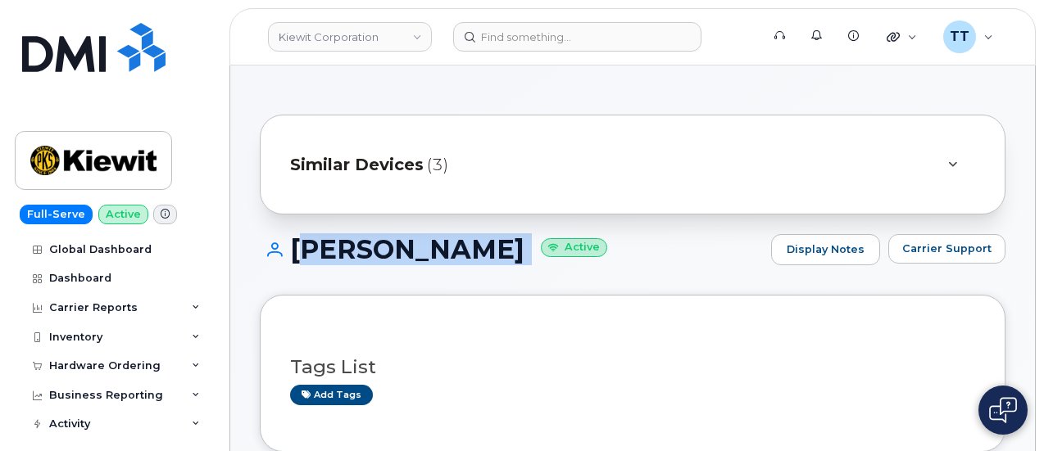
copy h1 "[PERSON_NAME]"
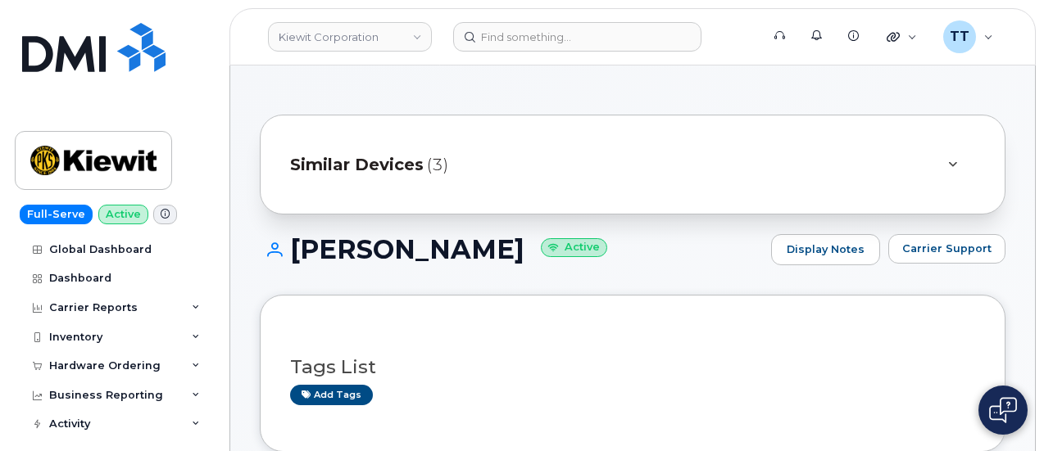
click at [420, 134] on div "Similar Devices (3)" at bounding box center [632, 165] width 745 height 100
drag, startPoint x: 210, startPoint y: 137, endPoint x: 197, endPoint y: 136, distance: 12.3
click at [206, 137] on div "Full-Serve Active Global Dashboard Dashboard Carrier Reports Monthly Billing Da…" at bounding box center [111, 225] width 222 height 451
